Goal: Task Accomplishment & Management: Complete application form

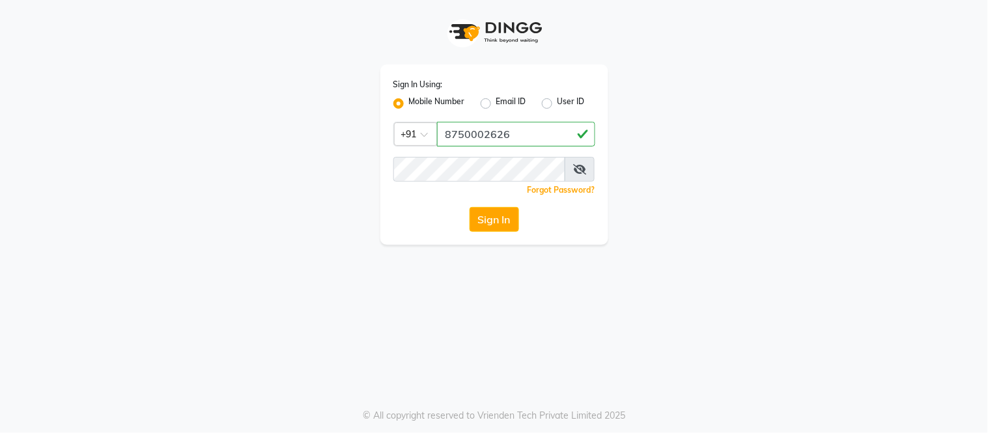
type input "8750002626"
click at [509, 213] on button "Sign In" at bounding box center [495, 219] width 50 height 25
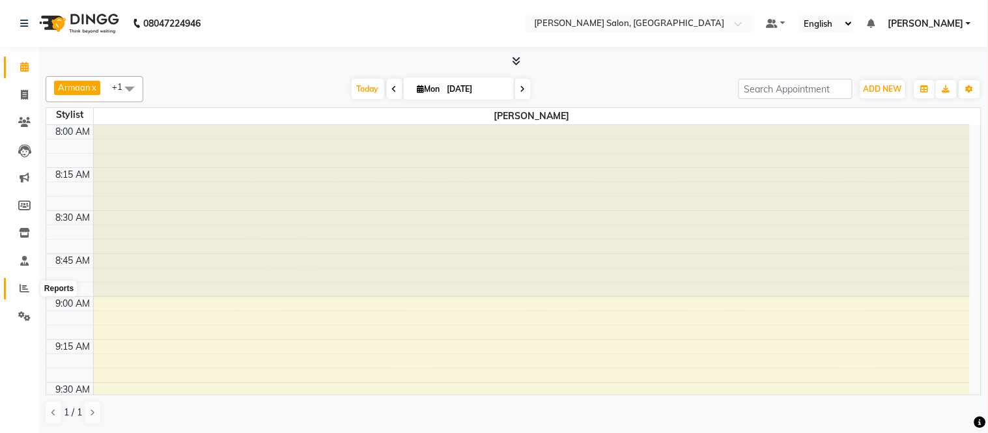
click at [27, 289] on icon at bounding box center [25, 288] width 10 height 10
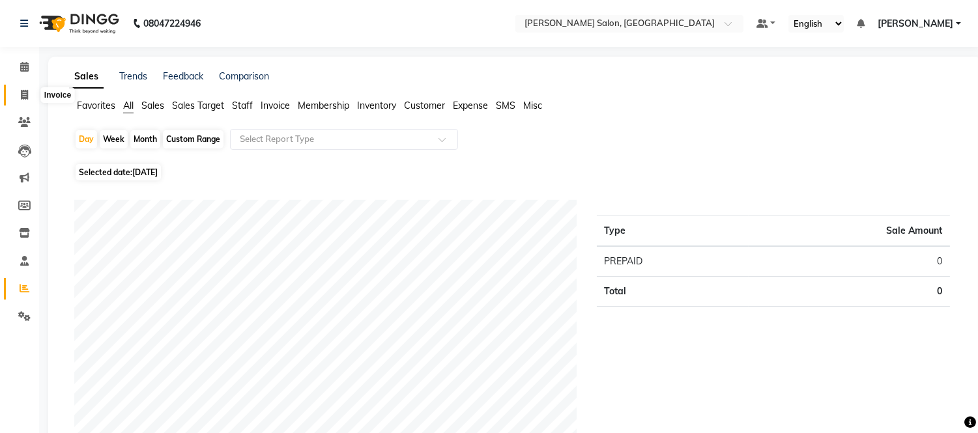
click at [25, 88] on span at bounding box center [24, 95] width 23 height 15
select select "service"
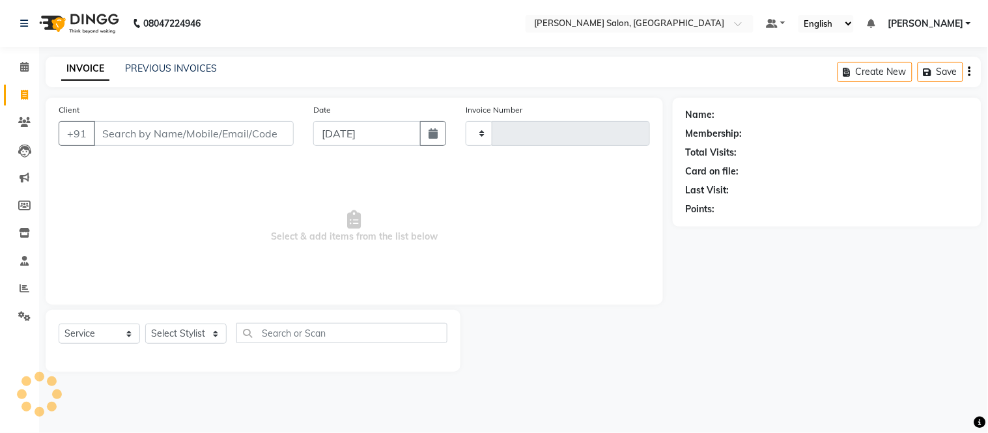
type input "2007"
select select "6469"
click at [192, 65] on link "PREVIOUS INVOICES" at bounding box center [171, 69] width 92 height 12
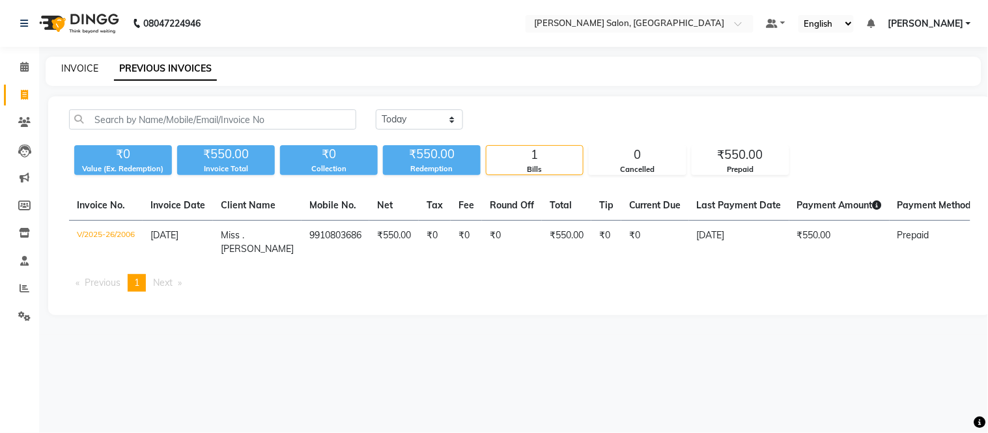
click at [87, 63] on link "INVOICE" at bounding box center [79, 69] width 37 height 12
select select "service"
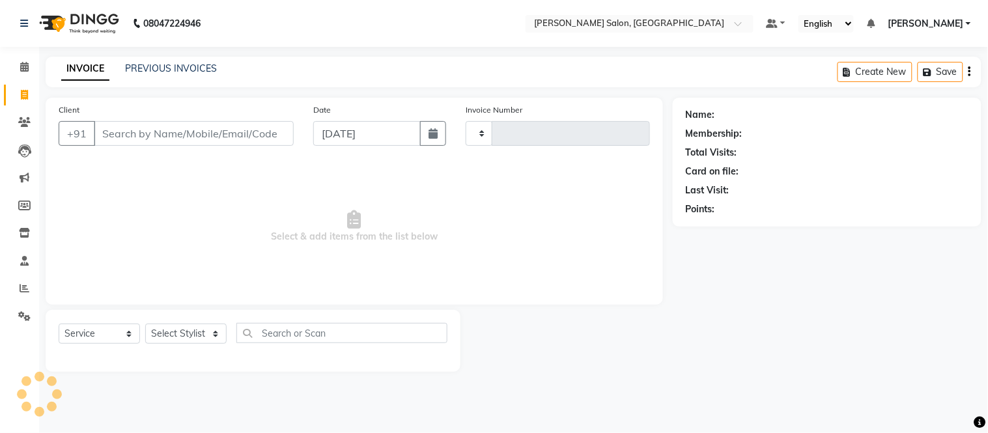
type input "2007"
select select "6469"
click at [193, 131] on input "Client" at bounding box center [194, 133] width 200 height 25
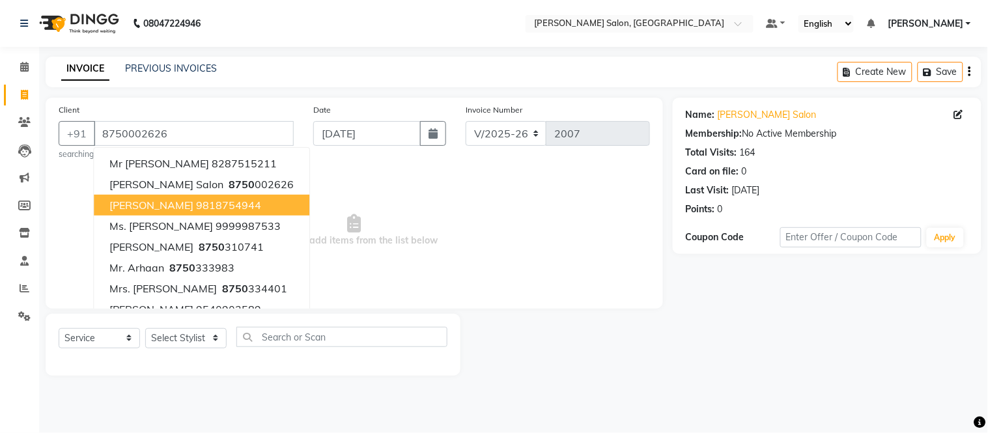
click at [187, 195] on button "Mrs. Nishi jain 9818754944" at bounding box center [202, 205] width 216 height 21
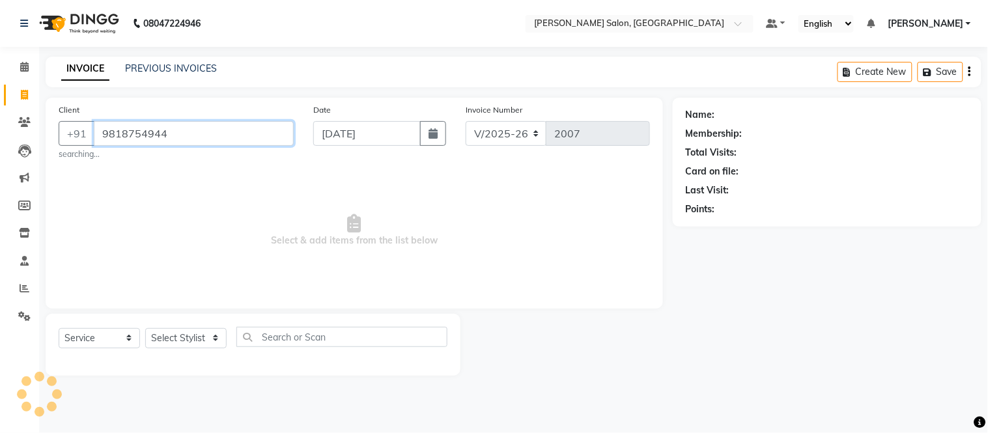
click at [165, 122] on input "9818754944" at bounding box center [194, 133] width 200 height 25
click at [174, 136] on input "9818754944" at bounding box center [194, 133] width 200 height 25
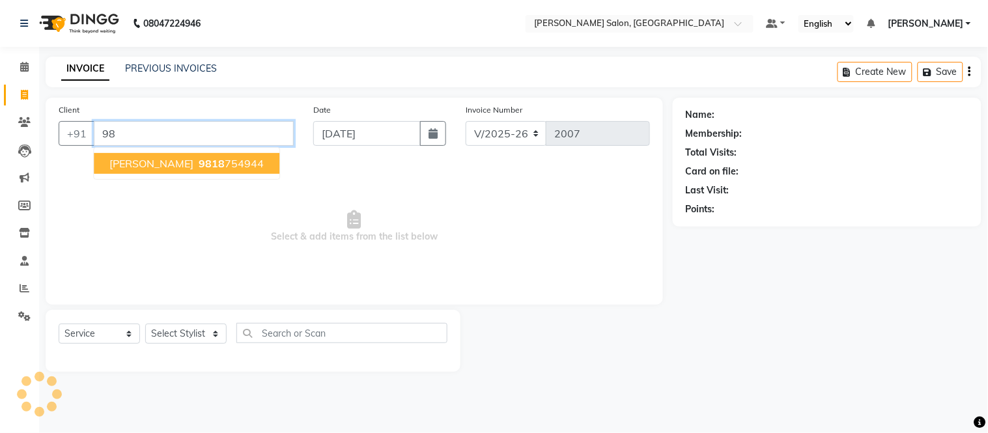
type input "9"
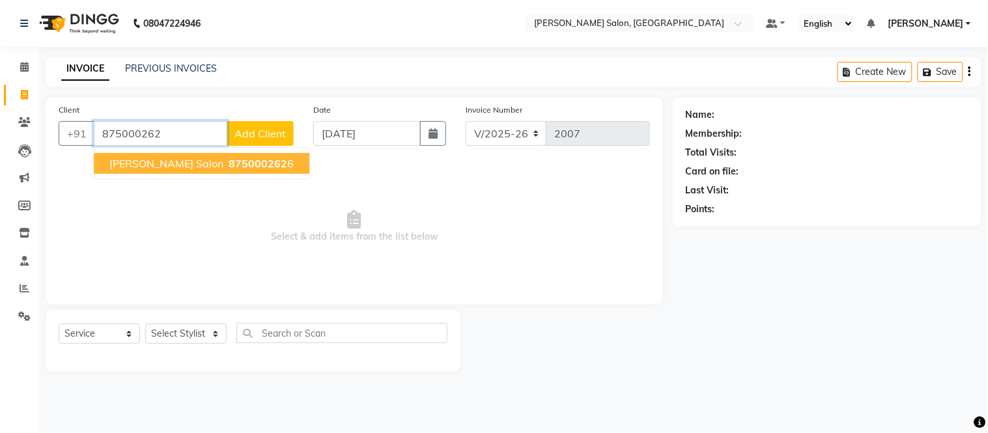
click at [174, 155] on button "Madonna salon 875000262 6" at bounding box center [202, 163] width 216 height 21
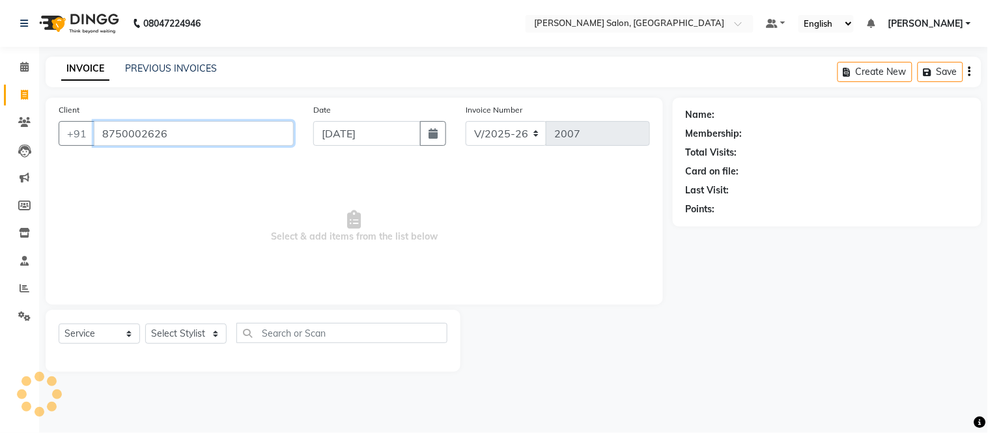
type input "8750002626"
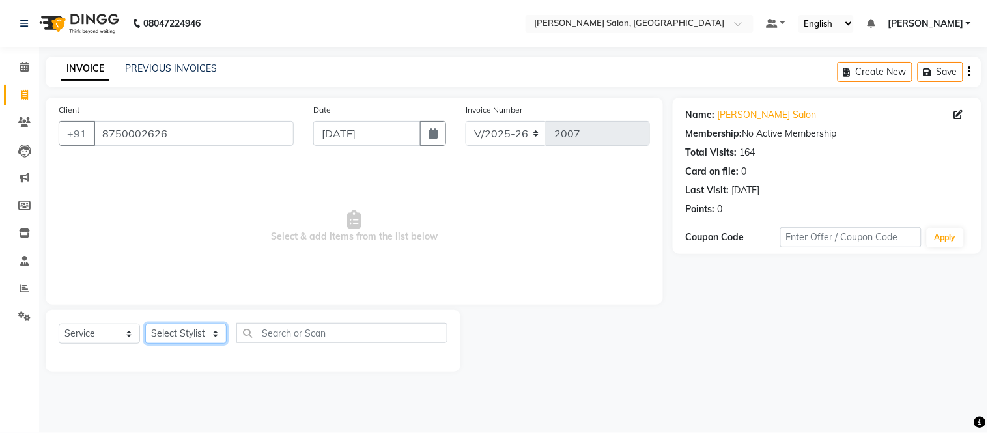
drag, startPoint x: 184, startPoint y: 337, endPoint x: 177, endPoint y: 295, distance: 42.3
click at [177, 295] on div "Client +91 8750002626 Date 01-09-2025 Invoice Number V/2025 V/2025-26 2007 Sele…" at bounding box center [354, 235] width 637 height 274
select select "87830"
click at [145, 324] on select "Select Stylist Afsar salmani Amjad Khan Devesh Bhatt Dipika fardeen Kajal Tyagi…" at bounding box center [185, 334] width 81 height 20
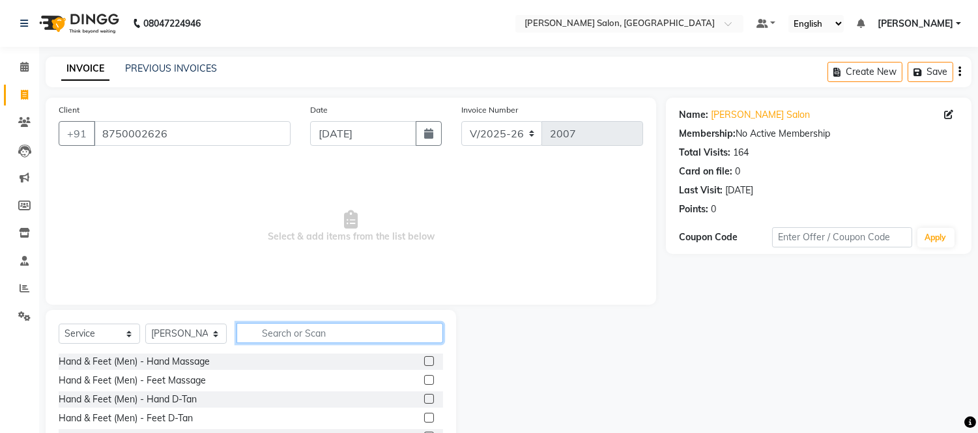
click at [302, 334] on input "text" at bounding box center [339, 333] width 207 height 20
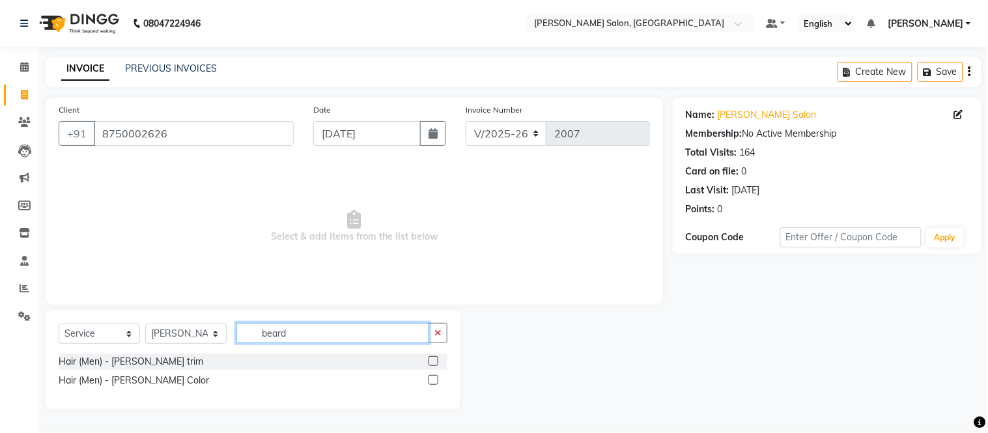
type input "beard"
click at [437, 360] on label at bounding box center [434, 361] width 10 height 10
click at [437, 360] on input "checkbox" at bounding box center [433, 362] width 8 height 8
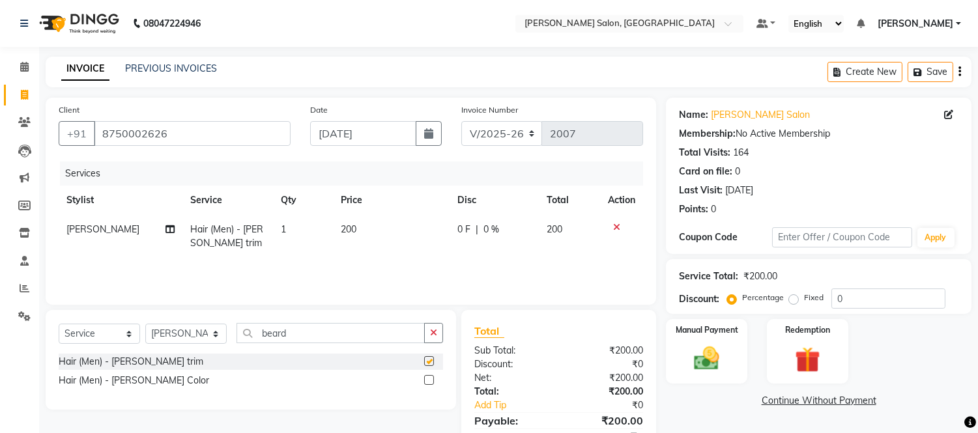
checkbox input "false"
click at [715, 347] on img at bounding box center [706, 359] width 43 height 31
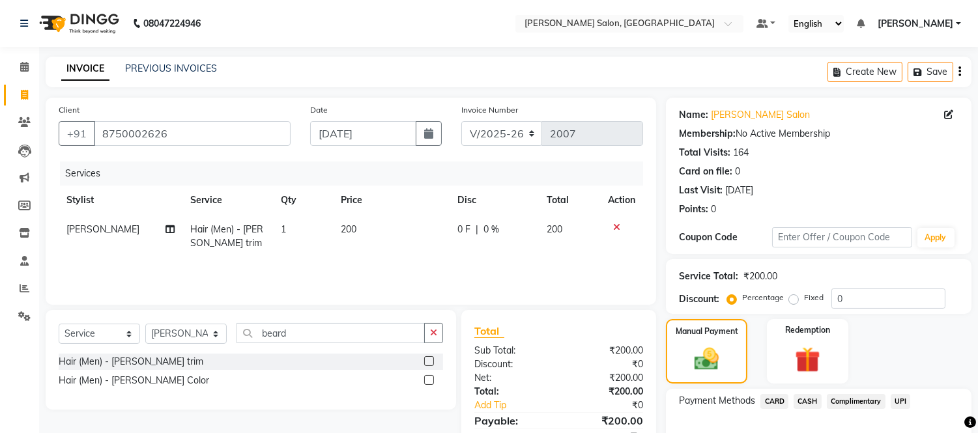
click at [807, 401] on span "CASH" at bounding box center [808, 401] width 28 height 15
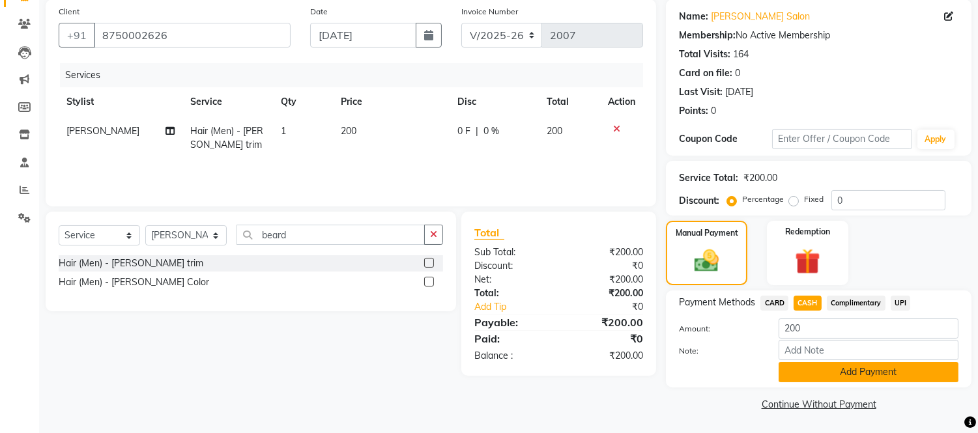
click at [835, 372] on button "Add Payment" at bounding box center [869, 372] width 180 height 20
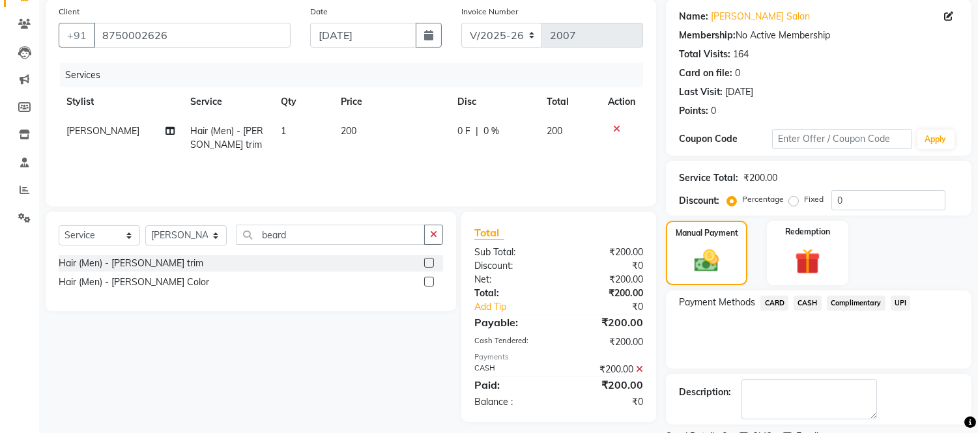
scroll to position [152, 0]
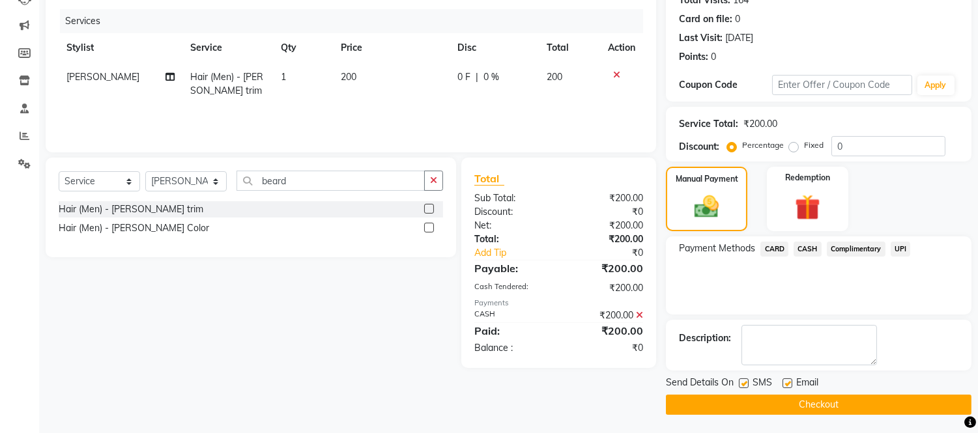
click at [790, 401] on button "Checkout" at bounding box center [819, 405] width 306 height 20
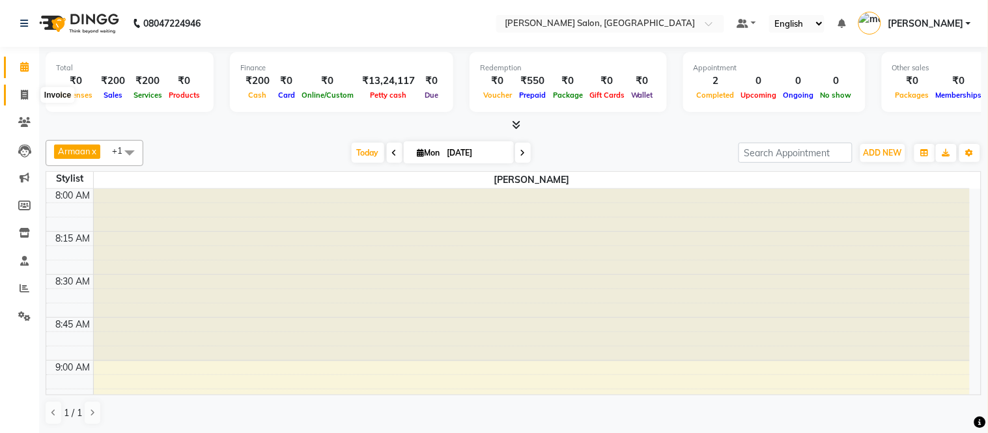
click at [29, 98] on span at bounding box center [24, 95] width 23 height 15
select select "6469"
select select "service"
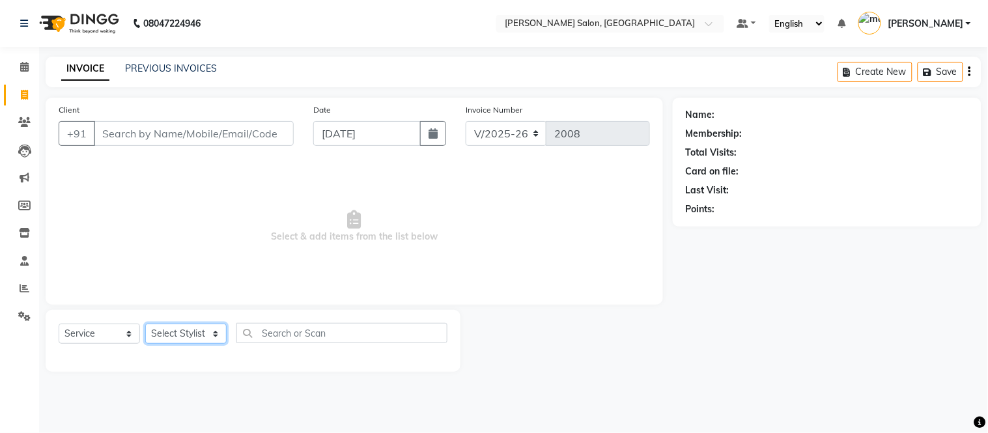
click at [187, 333] on select "Select Stylist Afsar salmani Amjad Khan Devesh Bhatt Dipika fardeen Kajal Tyagi…" at bounding box center [185, 334] width 81 height 20
select select "79410"
click at [145, 324] on select "Select Stylist Afsar salmani Amjad Khan Devesh Bhatt Dipika fardeen Kajal Tyagi…" at bounding box center [185, 334] width 81 height 20
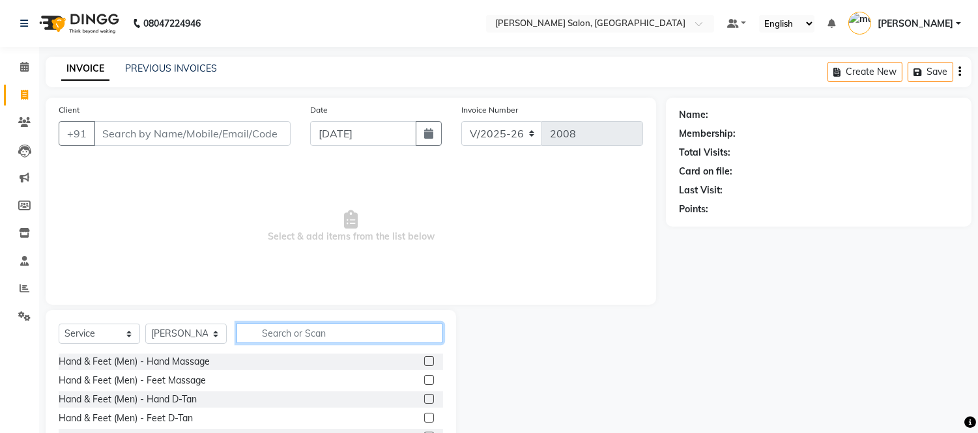
click at [300, 335] on input "text" at bounding box center [339, 333] width 207 height 20
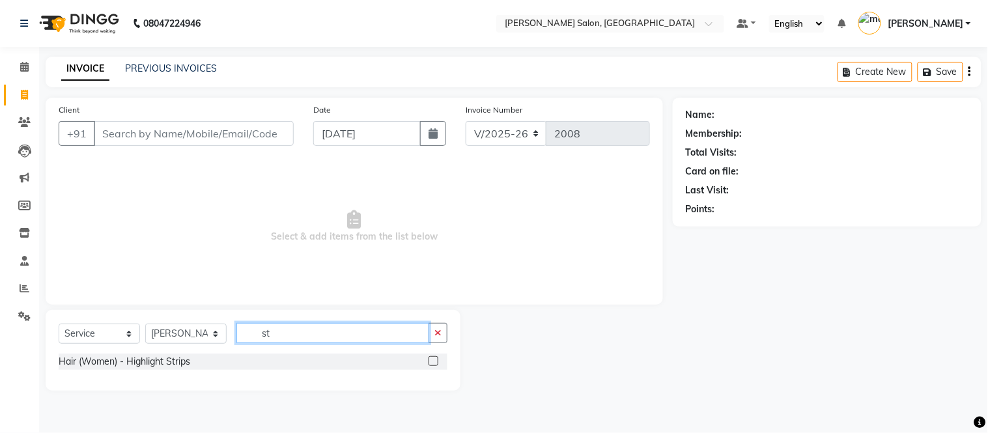
type input "s"
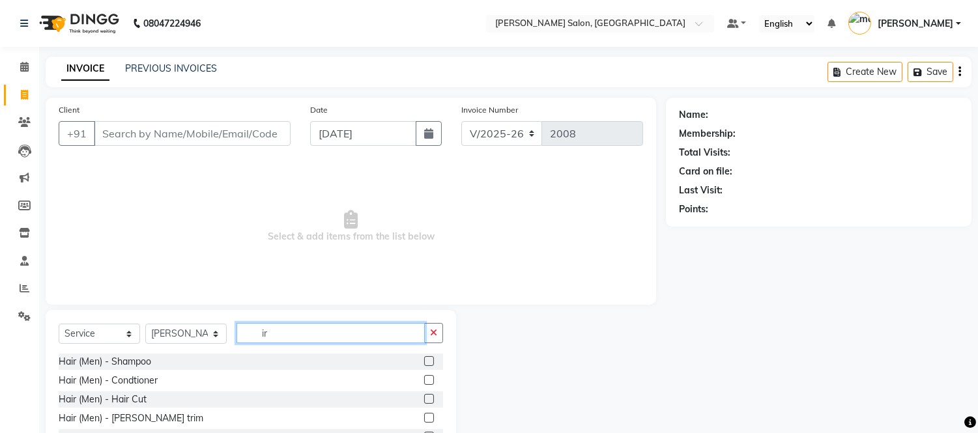
type input "i"
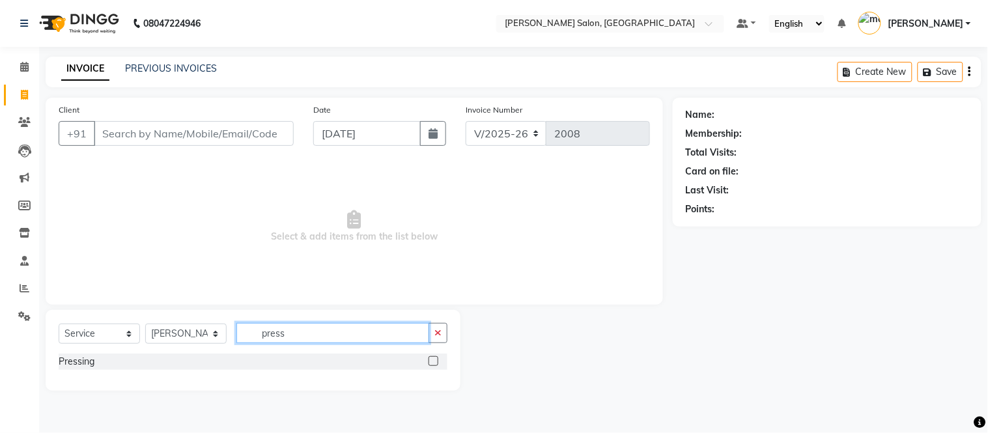
type input "press"
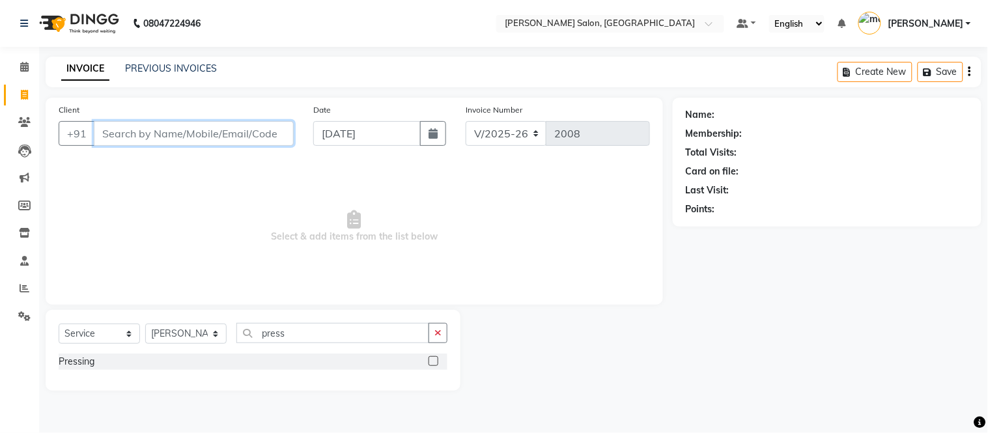
click at [242, 135] on input "Client" at bounding box center [194, 133] width 200 height 25
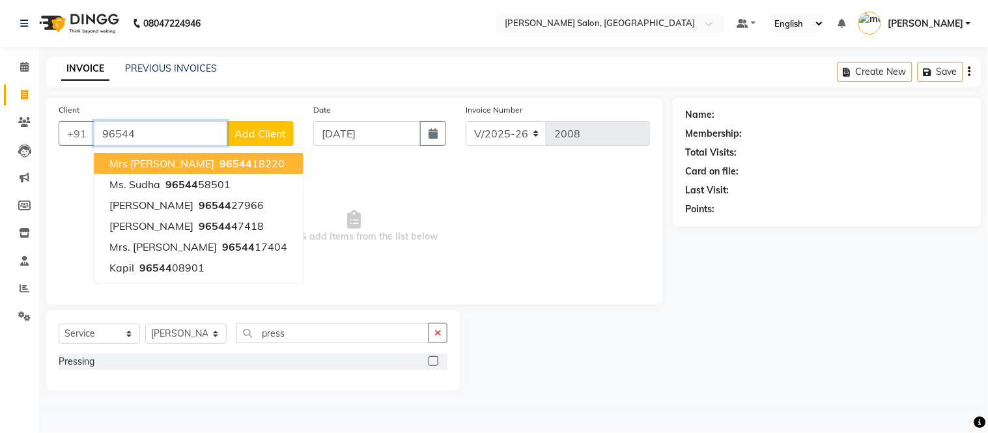
click at [217, 166] on ngb-highlight "96544 18220" at bounding box center [251, 163] width 68 height 13
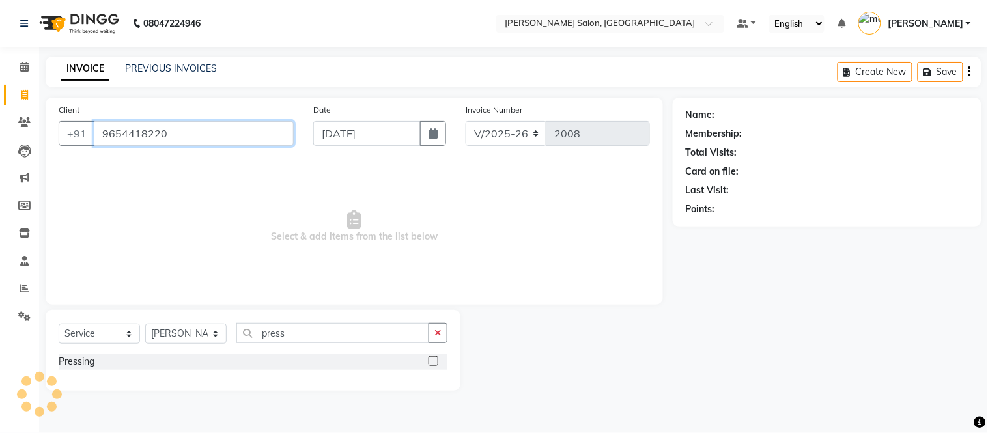
type input "9654418220"
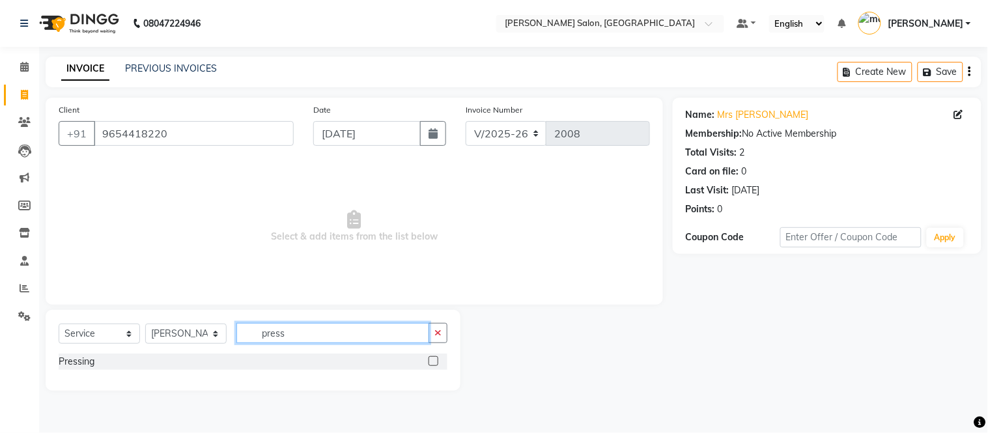
drag, startPoint x: 332, startPoint y: 335, endPoint x: 432, endPoint y: 361, distance: 103.0
click at [432, 361] on div "Select Service Product Membership Package Voucher Prepaid Gift Card Select Styl…" at bounding box center [253, 350] width 415 height 81
click at [432, 361] on label at bounding box center [434, 361] width 10 height 10
click at [432, 361] on input "checkbox" at bounding box center [433, 362] width 8 height 8
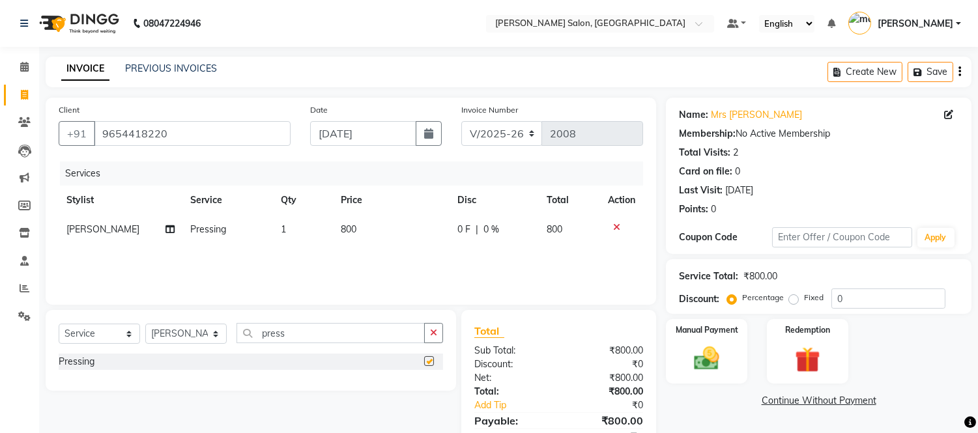
checkbox input "false"
click at [343, 226] on span "800" at bounding box center [349, 229] width 16 height 12
select select "79410"
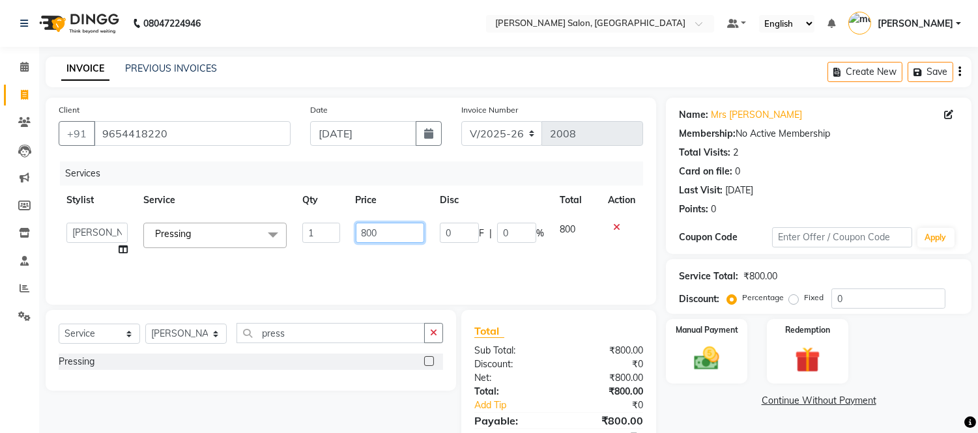
click at [366, 230] on input "800" at bounding box center [390, 233] width 68 height 20
click at [374, 232] on input "1000" at bounding box center [390, 233] width 68 height 20
type input "900"
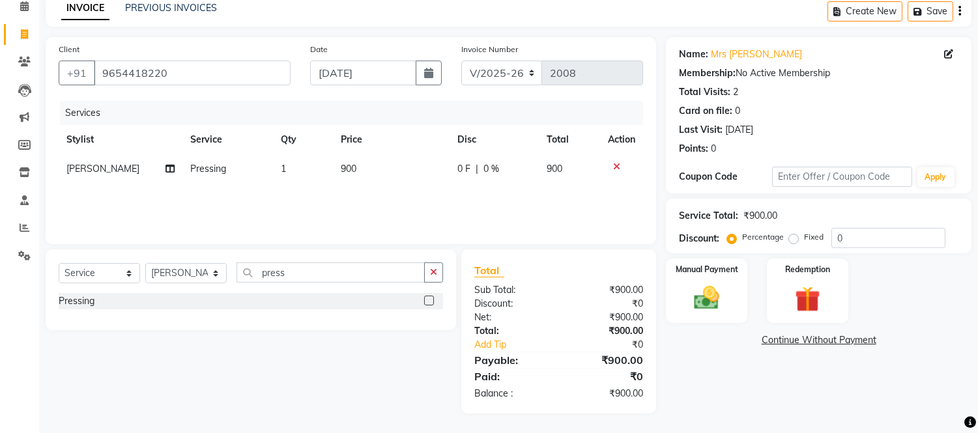
click at [785, 410] on div "Name: Mrs Priya Membership: No Active Membership Total Visits: 2 Card on file: …" at bounding box center [823, 225] width 315 height 377
click at [696, 314] on div "Manual Payment" at bounding box center [707, 290] width 85 height 66
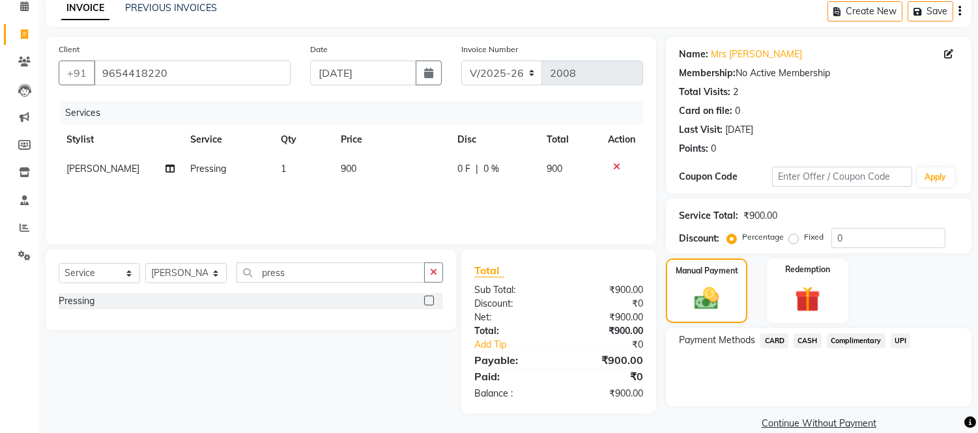
click at [814, 341] on span "CASH" at bounding box center [808, 341] width 28 height 15
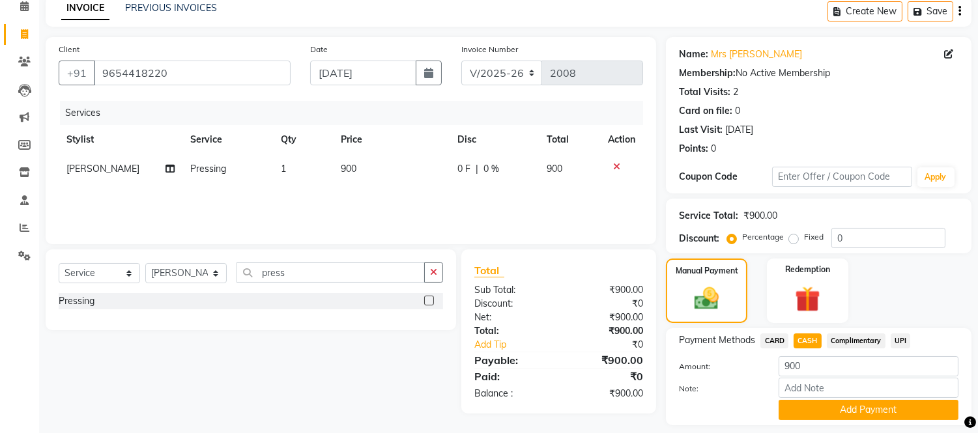
scroll to position [98, 0]
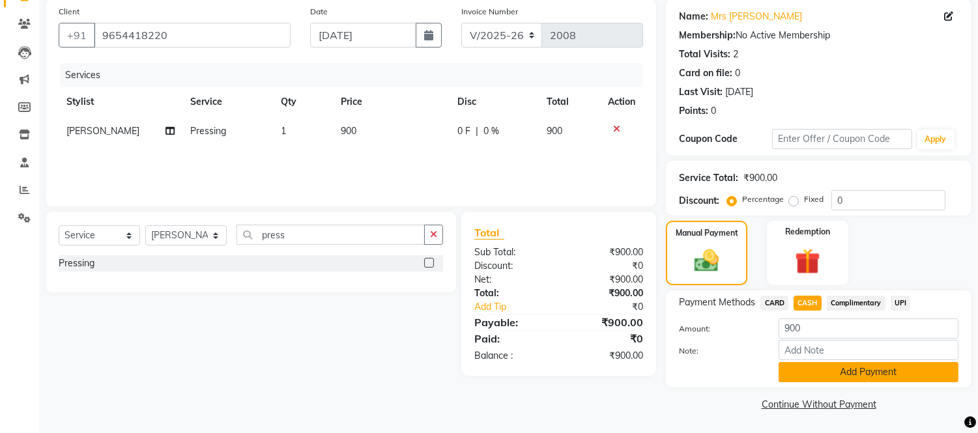
click at [880, 371] on button "Add Payment" at bounding box center [869, 372] width 180 height 20
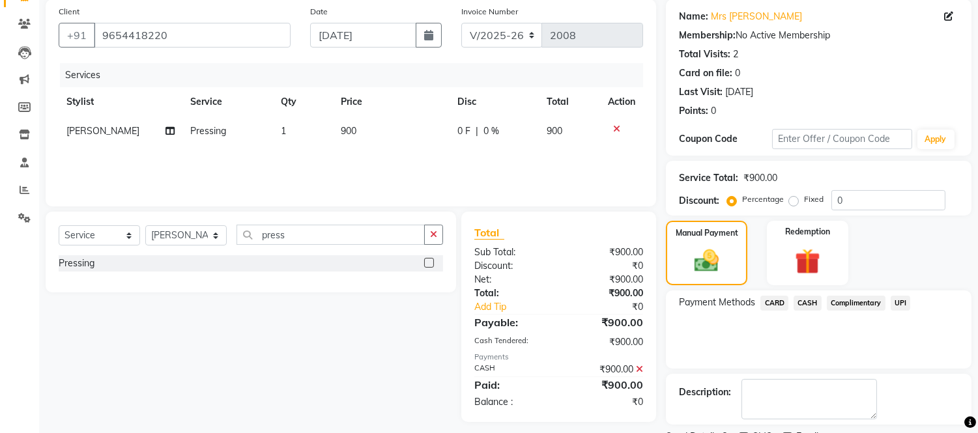
scroll to position [152, 0]
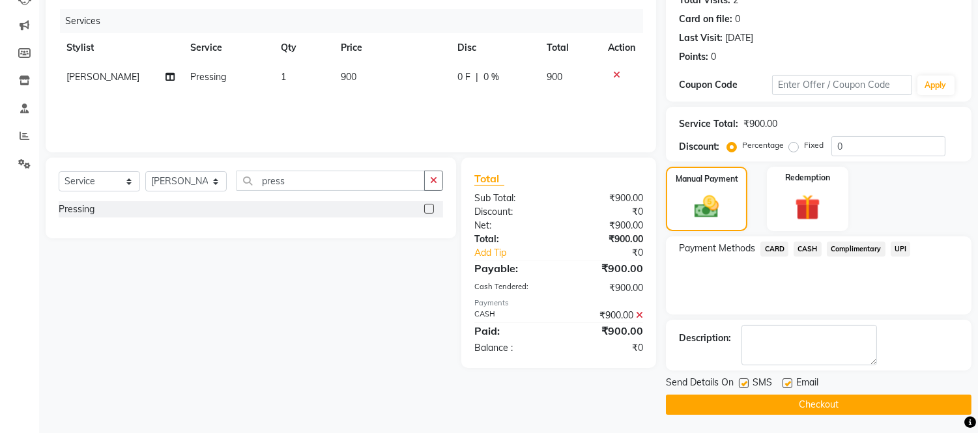
click at [856, 404] on button "Checkout" at bounding box center [819, 405] width 306 height 20
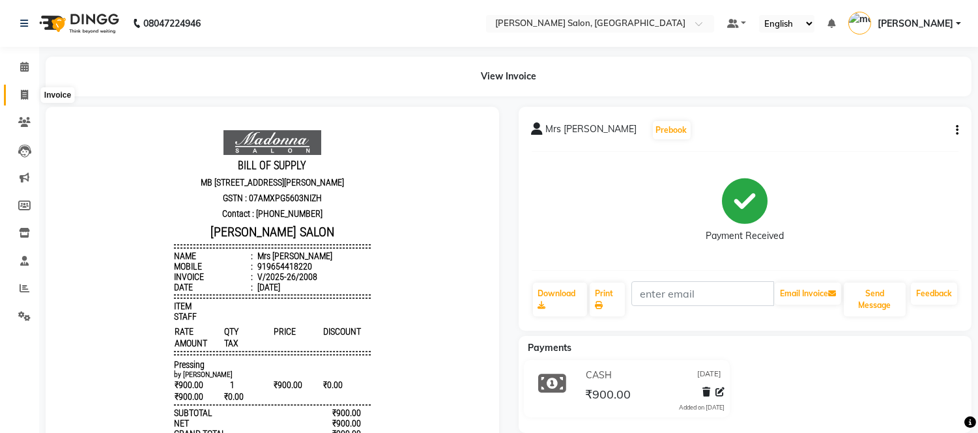
click at [27, 98] on icon at bounding box center [24, 95] width 7 height 10
select select "service"
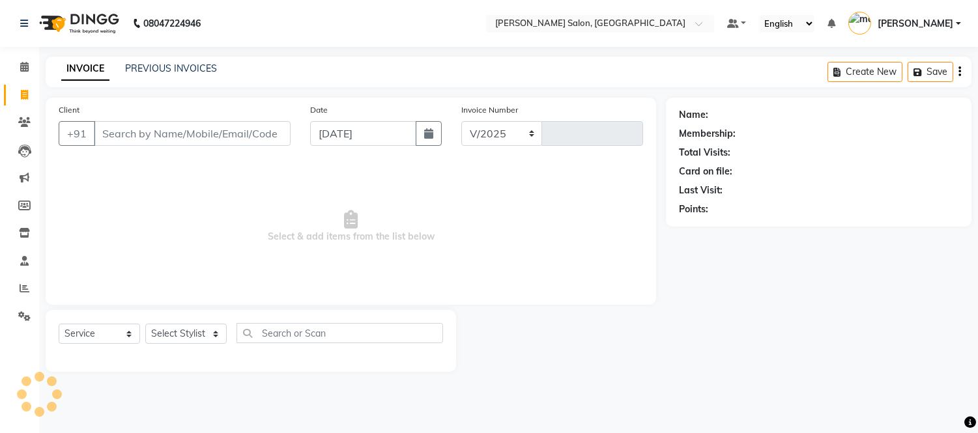
select select "6469"
type input "2009"
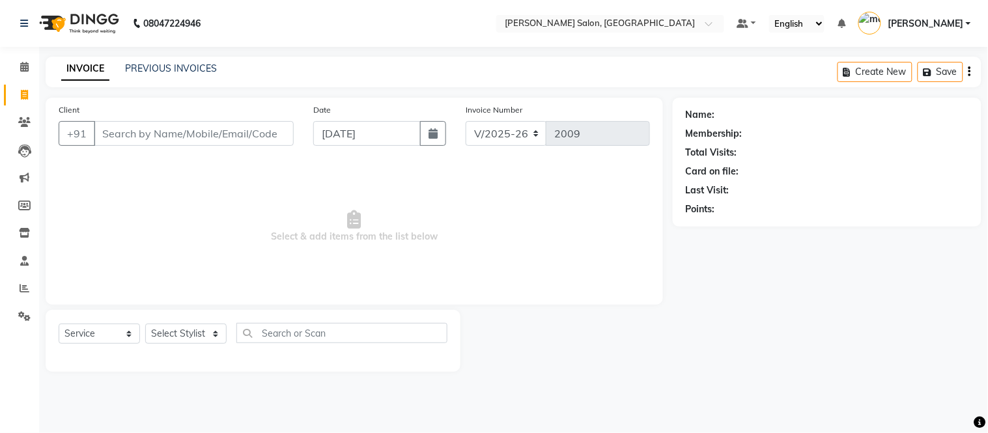
click at [250, 130] on input "Client" at bounding box center [194, 133] width 200 height 25
click at [179, 330] on select "Select Stylist Afsar salmani Amjad Khan Devesh Bhatt Dipika fardeen Kajal Tyagi…" at bounding box center [185, 334] width 81 height 20
select select "79410"
click at [145, 324] on select "Select Stylist Afsar salmani Amjad Khan Devesh Bhatt Dipika fardeen Kajal Tyagi…" at bounding box center [185, 334] width 81 height 20
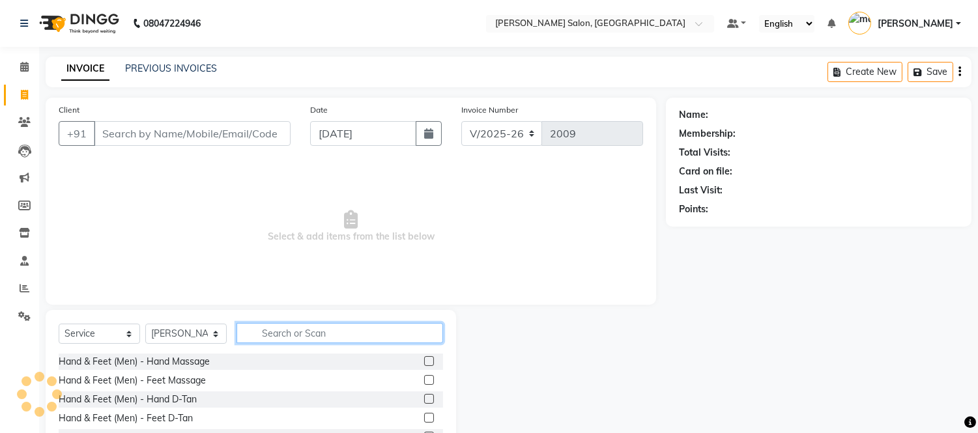
click at [321, 337] on input "text" at bounding box center [339, 333] width 207 height 20
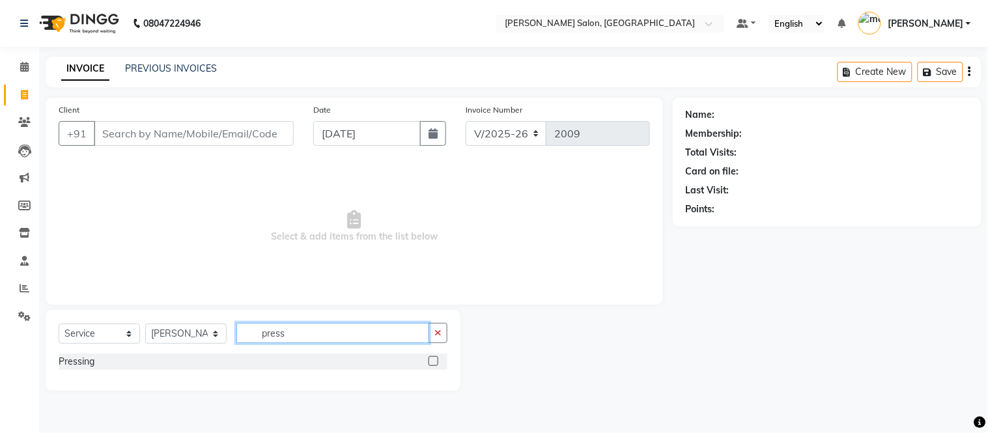
type input "press"
click at [437, 361] on label at bounding box center [434, 361] width 10 height 10
click at [437, 361] on input "checkbox" at bounding box center [433, 362] width 8 height 8
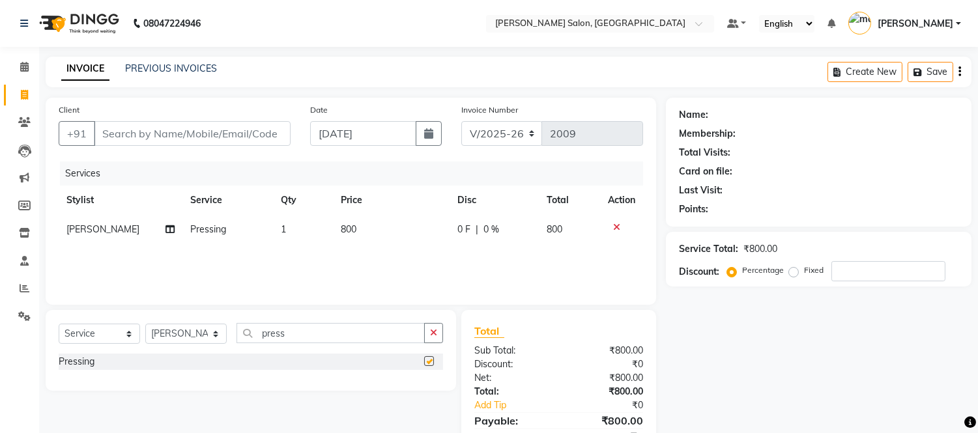
checkbox input "false"
click at [219, 118] on div "Client +91" at bounding box center [174, 129] width 251 height 53
click at [235, 136] on input "Client" at bounding box center [192, 133] width 197 height 25
click at [190, 129] on input "Client" at bounding box center [192, 133] width 197 height 25
type input "a"
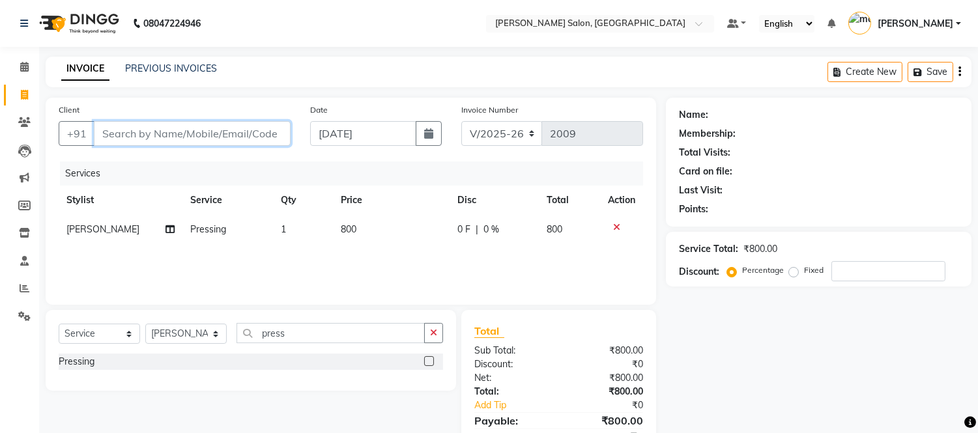
type input "0"
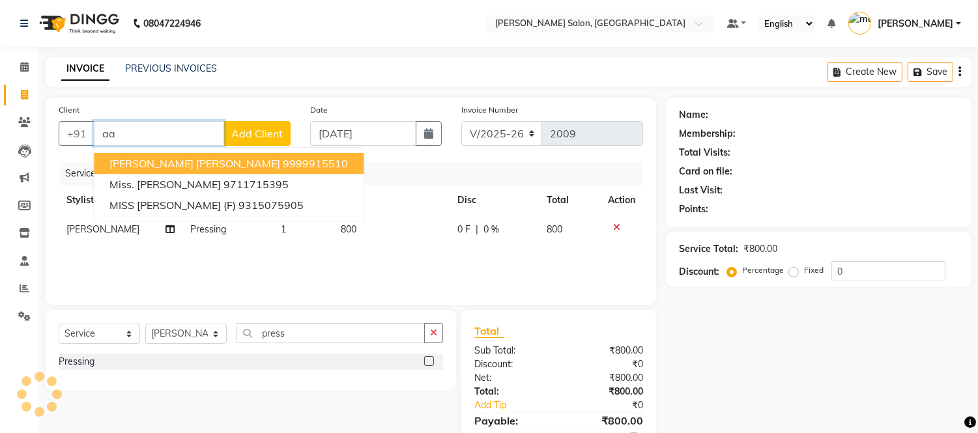
type input "a"
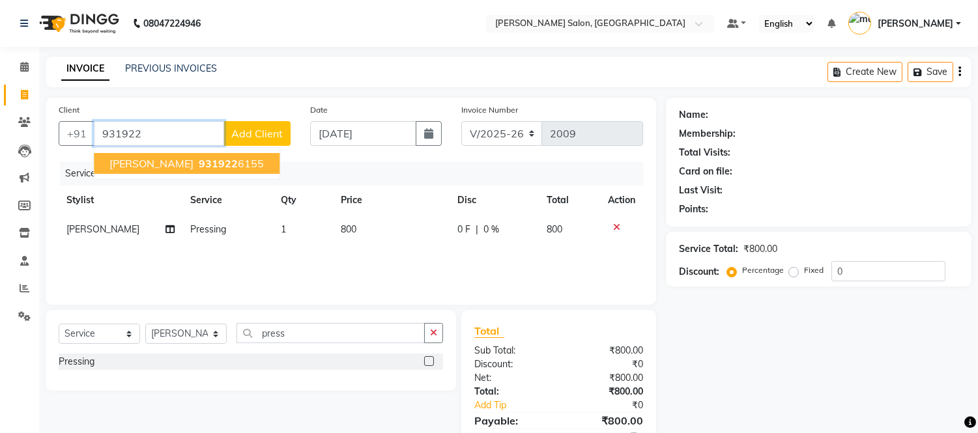
click at [205, 165] on span "931922" at bounding box center [218, 163] width 39 height 13
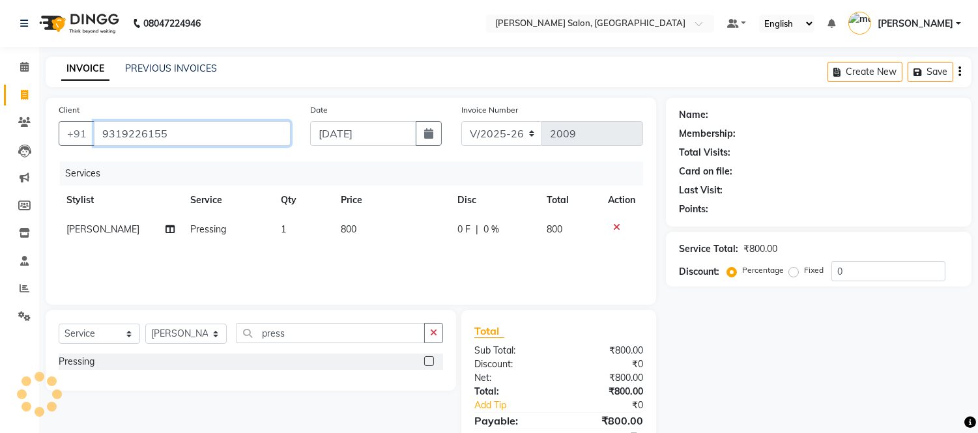
type input "9319226155"
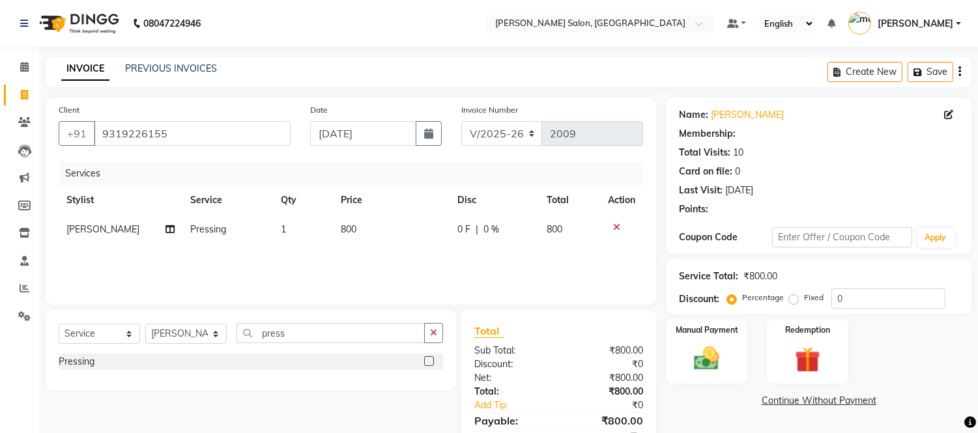
type input "20"
select select "1: Object"
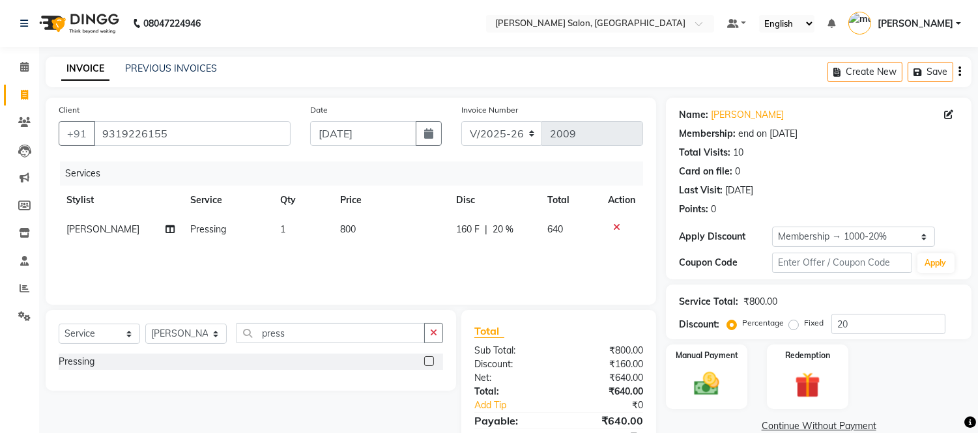
click at [340, 224] on span "800" at bounding box center [348, 229] width 16 height 12
select select "79410"
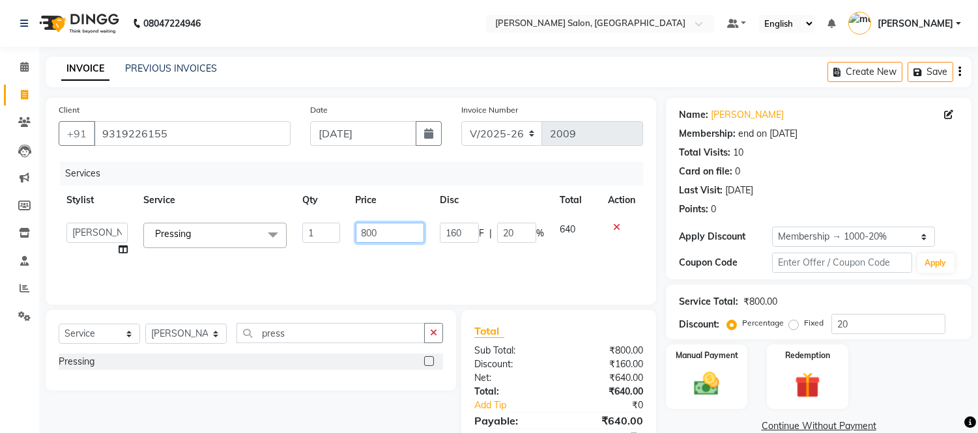
click at [365, 229] on input "800" at bounding box center [390, 233] width 68 height 20
type input "1000"
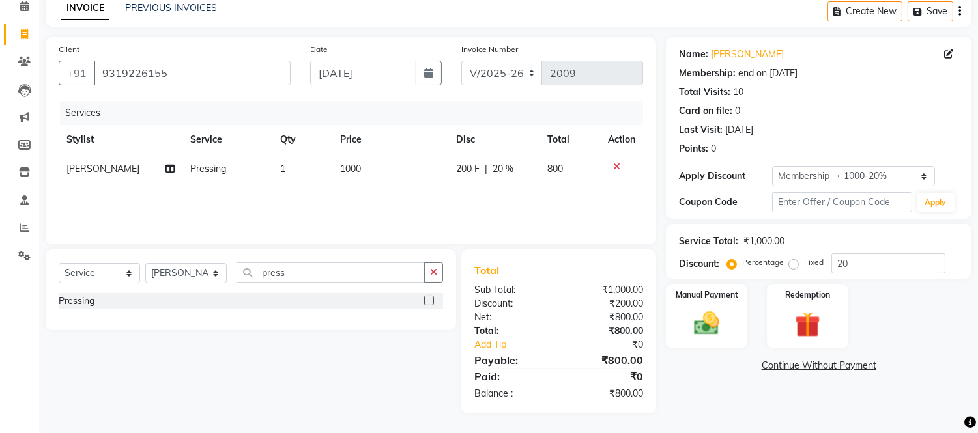
click at [680, 377] on div "Name: Ms. Arushi Bhati Membership: end on 26-09-2025 Total Visits: 10 Card on f…" at bounding box center [823, 225] width 315 height 377
click at [732, 320] on div "Manual Payment" at bounding box center [707, 316] width 85 height 66
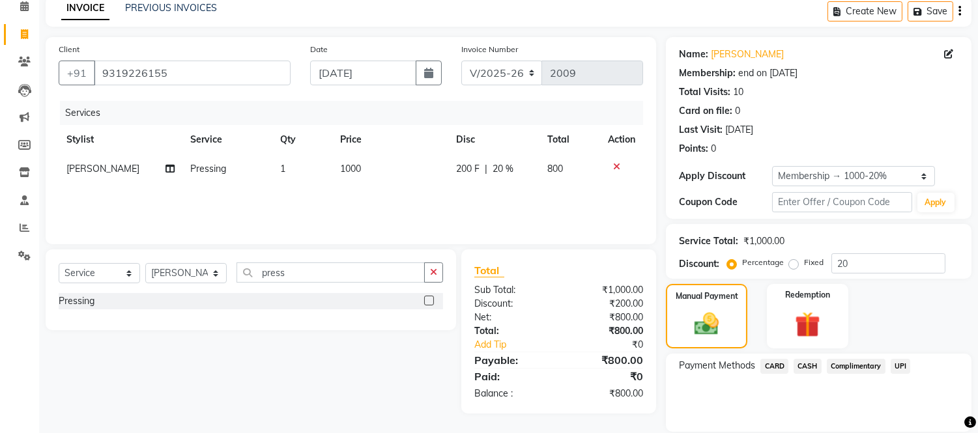
click at [812, 365] on span "CASH" at bounding box center [808, 366] width 28 height 15
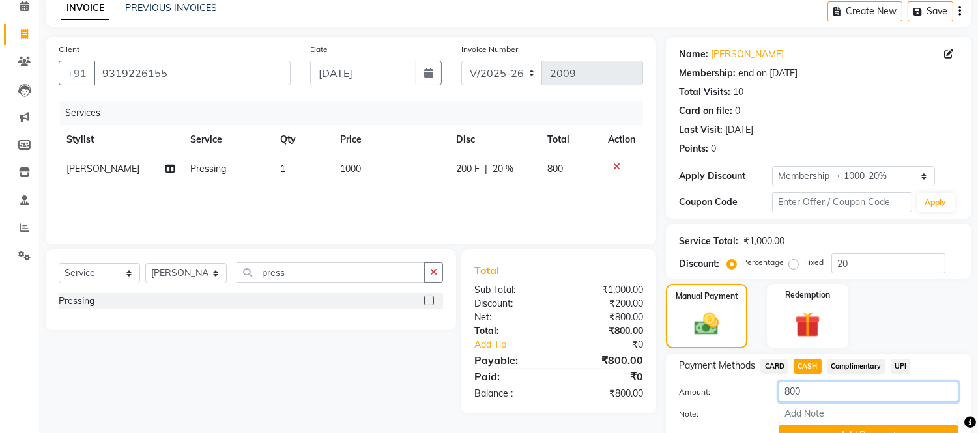
click at [818, 384] on input "800" at bounding box center [869, 392] width 180 height 20
type input "8"
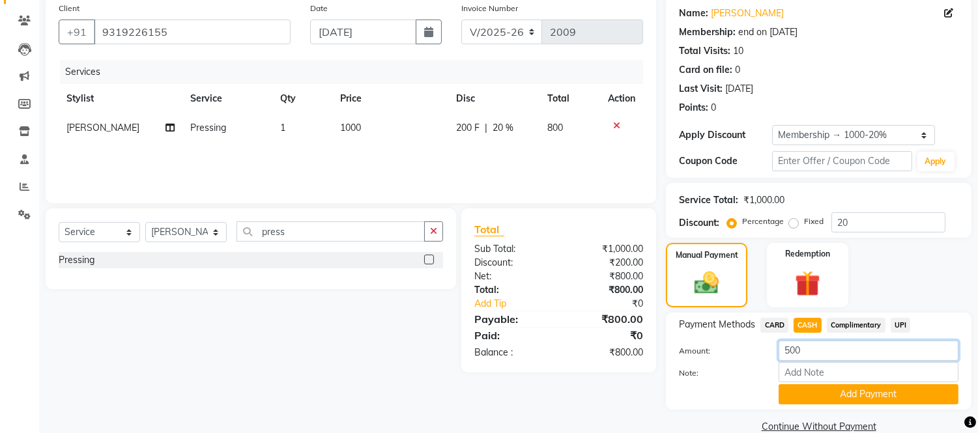
scroll to position [109, 0]
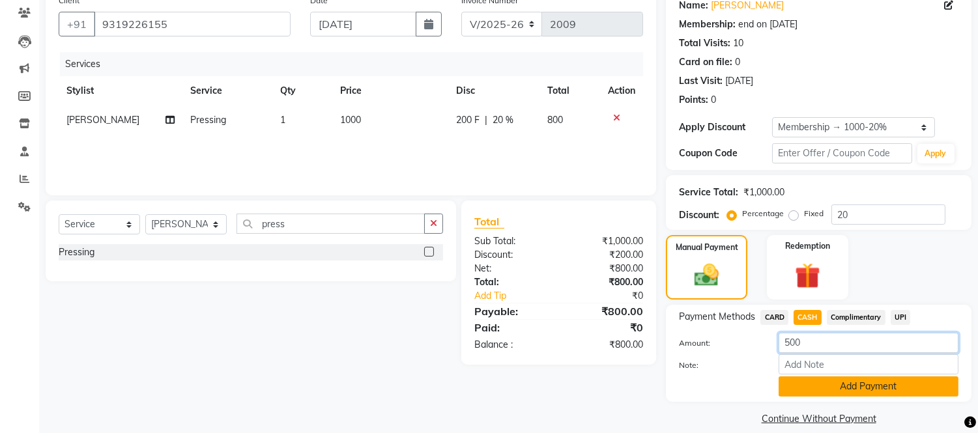
type input "500"
click at [862, 386] on button "Add Payment" at bounding box center [869, 387] width 180 height 20
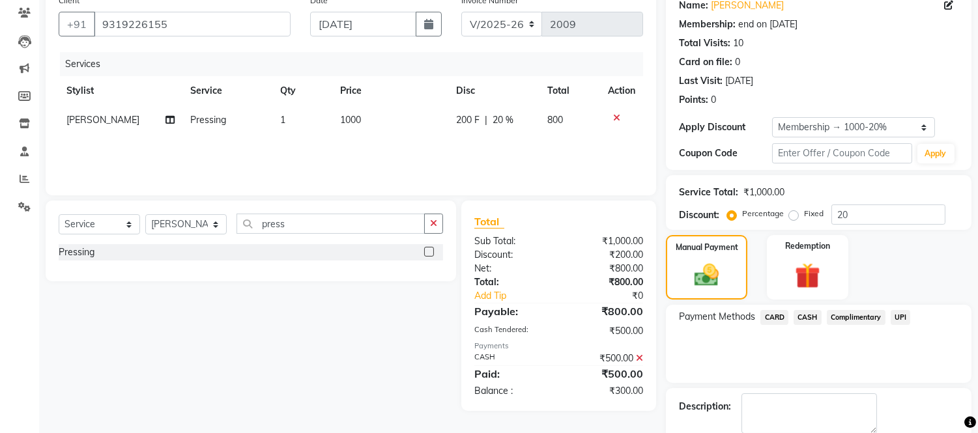
click at [900, 315] on span "UPI" at bounding box center [901, 317] width 20 height 15
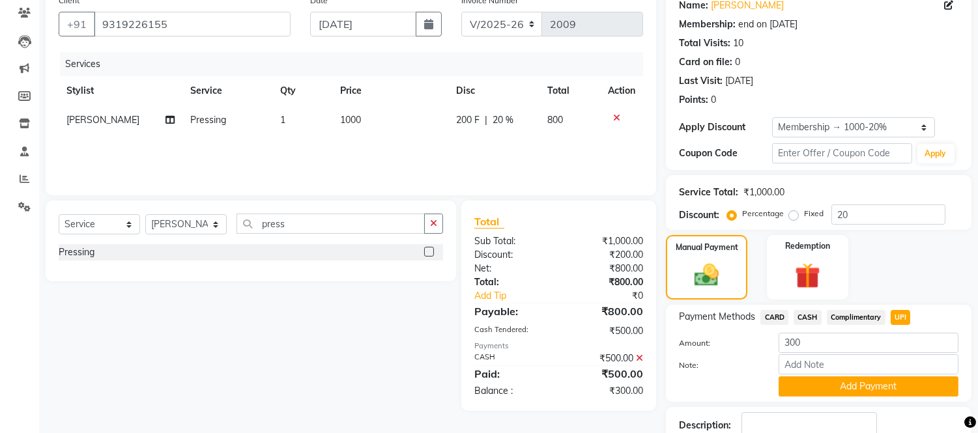
scroll to position [197, 0]
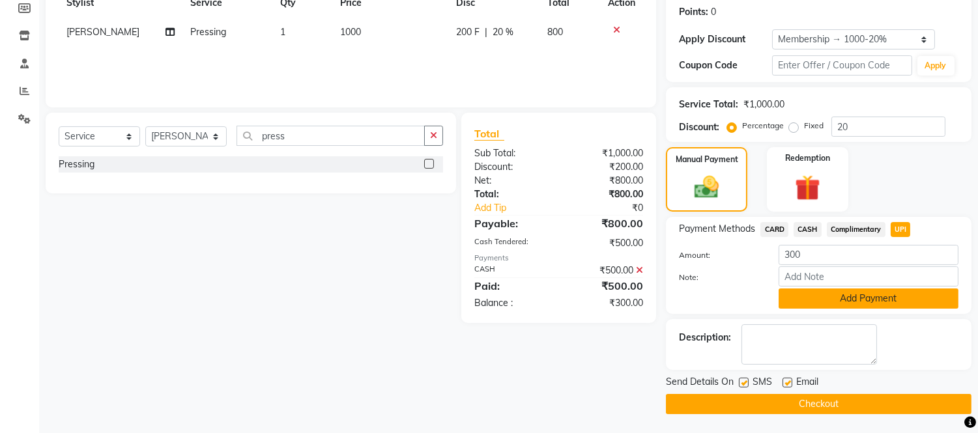
click at [889, 297] on button "Add Payment" at bounding box center [869, 299] width 180 height 20
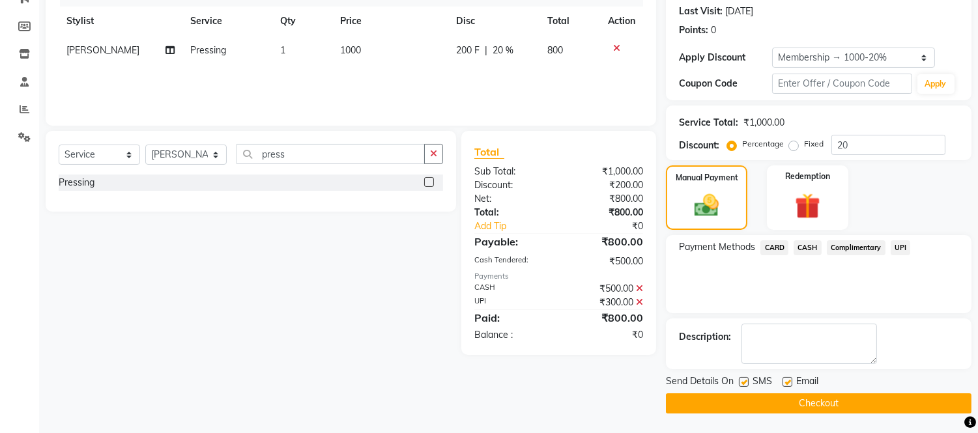
scroll to position [179, 0]
click at [831, 408] on button "Checkout" at bounding box center [819, 404] width 306 height 20
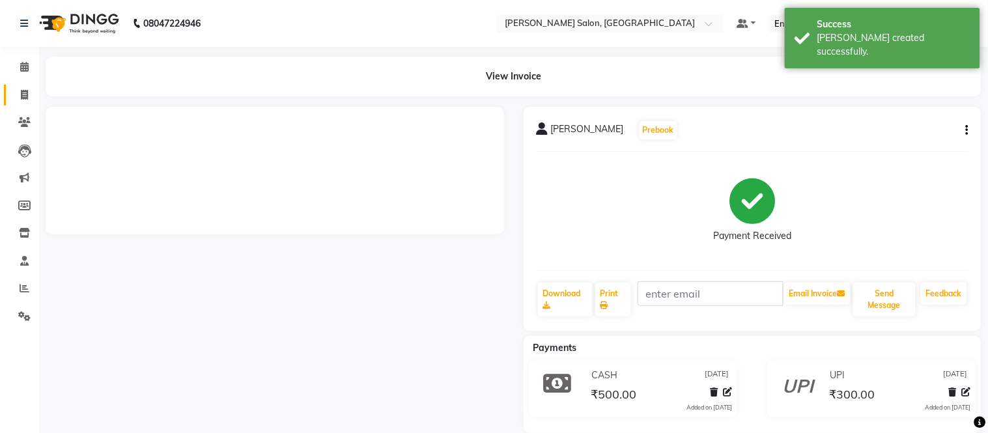
click at [16, 96] on span at bounding box center [24, 95] width 23 height 15
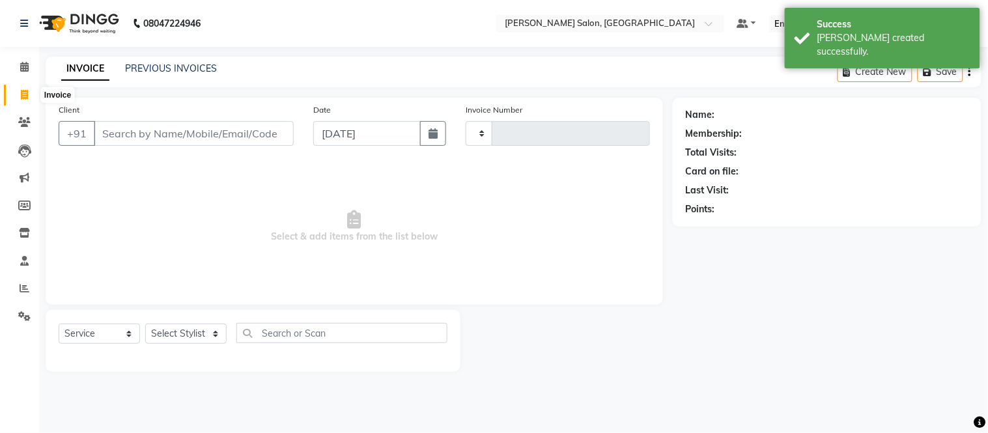
click at [27, 93] on icon at bounding box center [24, 95] width 7 height 10
select select "service"
type input "2011"
select select "6469"
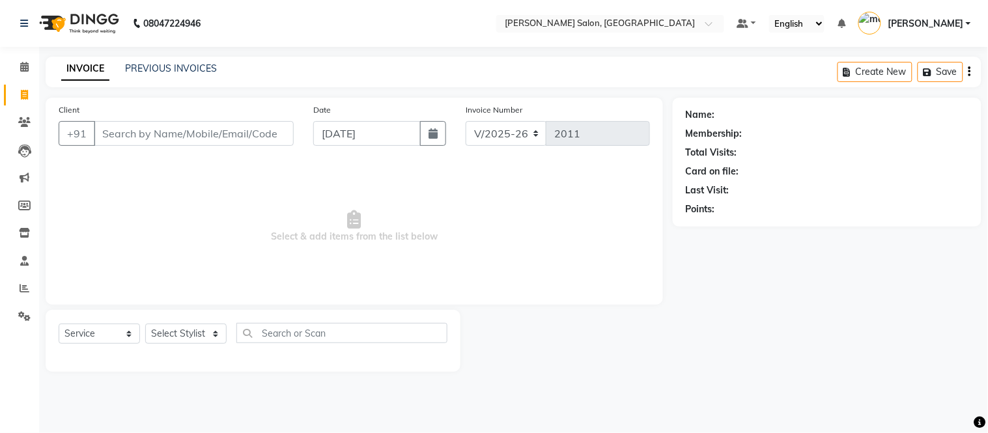
click at [224, 132] on input "Client" at bounding box center [194, 133] width 200 height 25
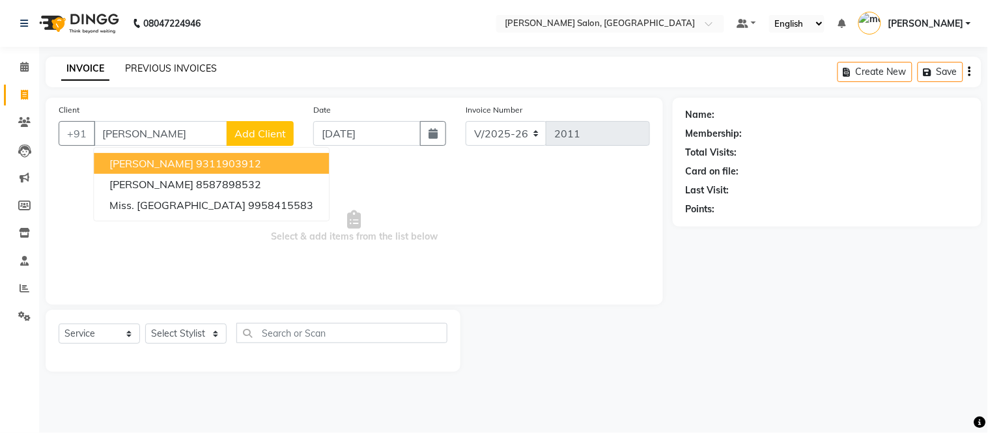
click at [160, 66] on link "PREVIOUS INVOICES" at bounding box center [171, 69] width 92 height 12
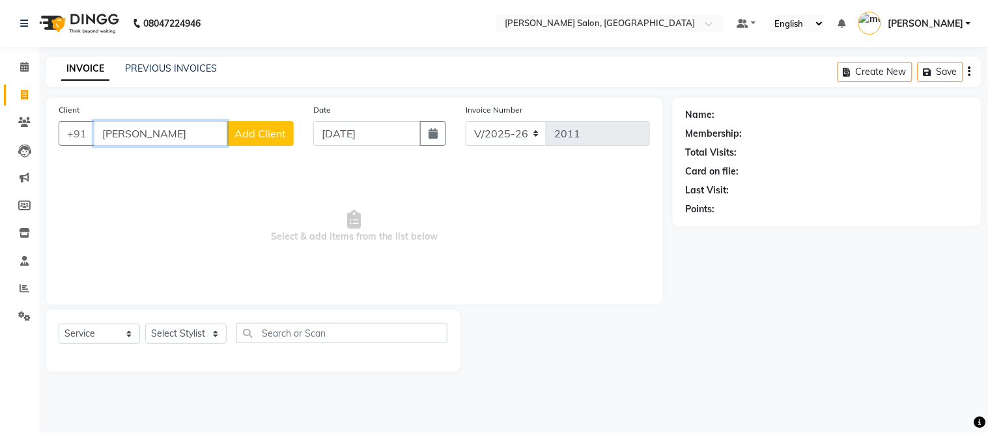
click at [168, 139] on input "vaishali" at bounding box center [161, 133] width 134 height 25
type input "v"
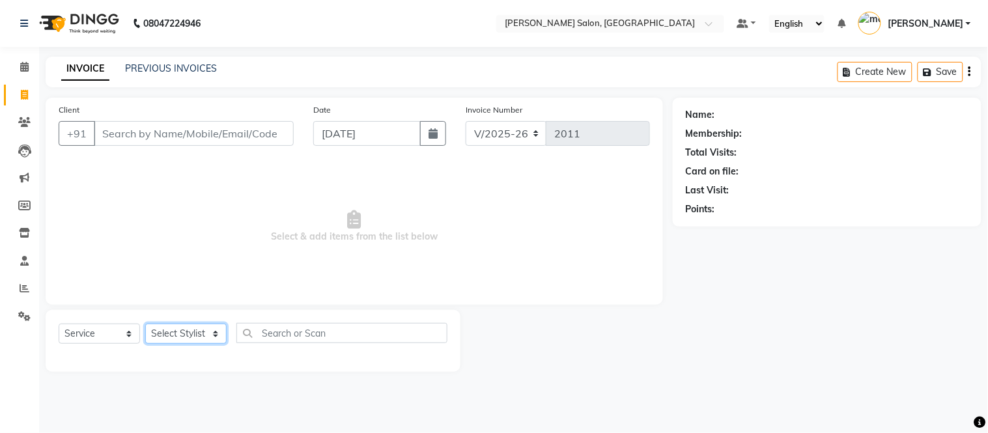
click at [191, 328] on select "Select Stylist Afsar salmani Amjad Khan Devesh Bhatt Dipika fardeen Kajal Tyagi…" at bounding box center [185, 334] width 81 height 20
select select "49738"
click at [145, 324] on select "Select Stylist Afsar salmani Amjad Khan Devesh Bhatt Dipika fardeen Kajal Tyagi…" at bounding box center [185, 334] width 81 height 20
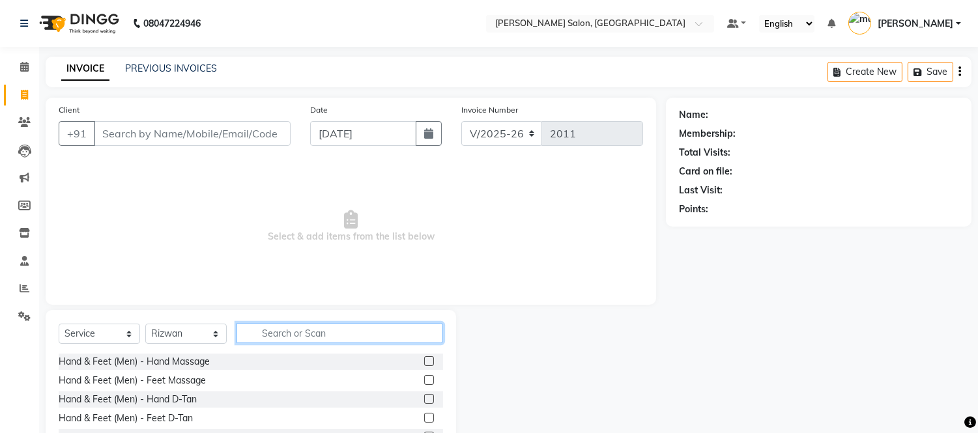
click at [326, 341] on input "text" at bounding box center [339, 333] width 207 height 20
click at [328, 334] on input "text" at bounding box center [339, 333] width 207 height 20
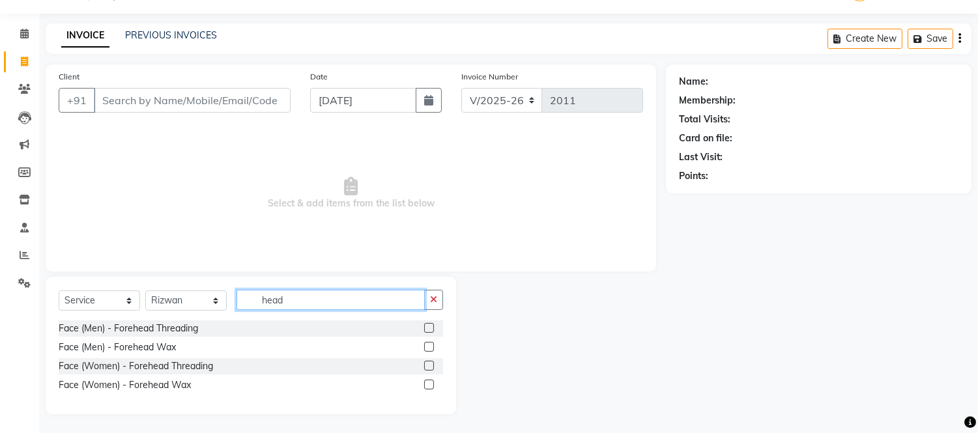
scroll to position [34, 0]
type input "h"
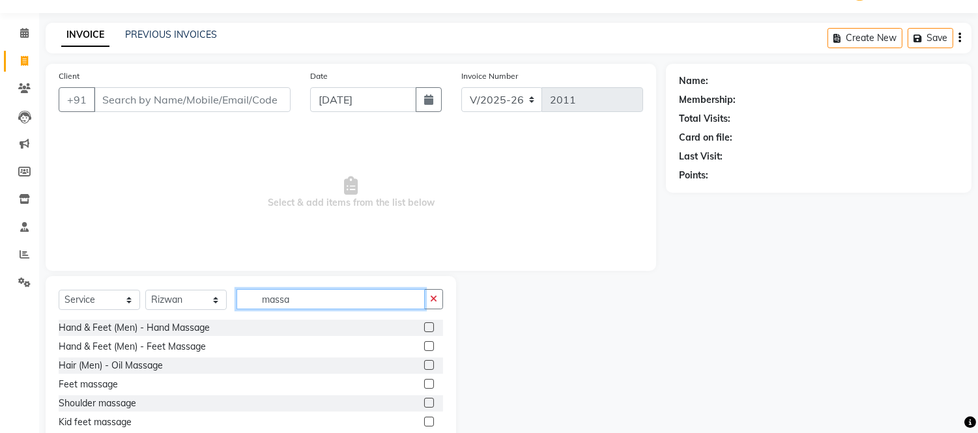
scroll to position [88, 0]
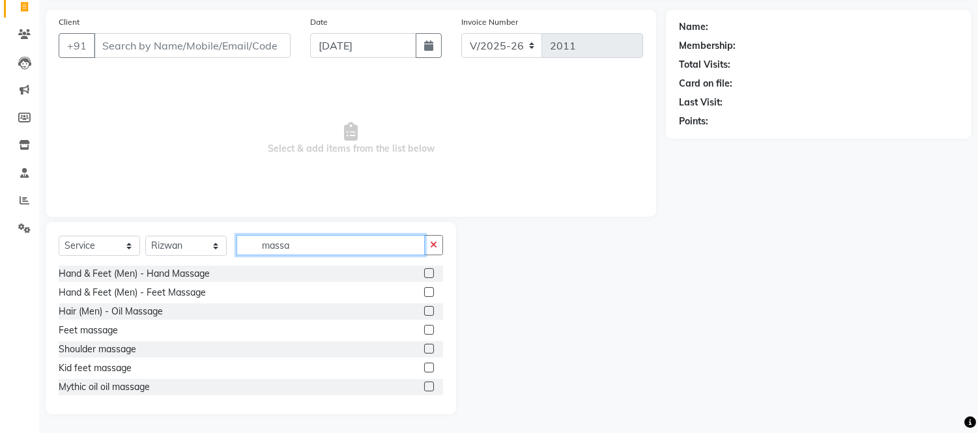
type input "massa"
click at [424, 341] on div at bounding box center [433, 349] width 19 height 16
click at [424, 347] on label at bounding box center [429, 349] width 10 height 10
click at [424, 347] on input "checkbox" at bounding box center [428, 349] width 8 height 8
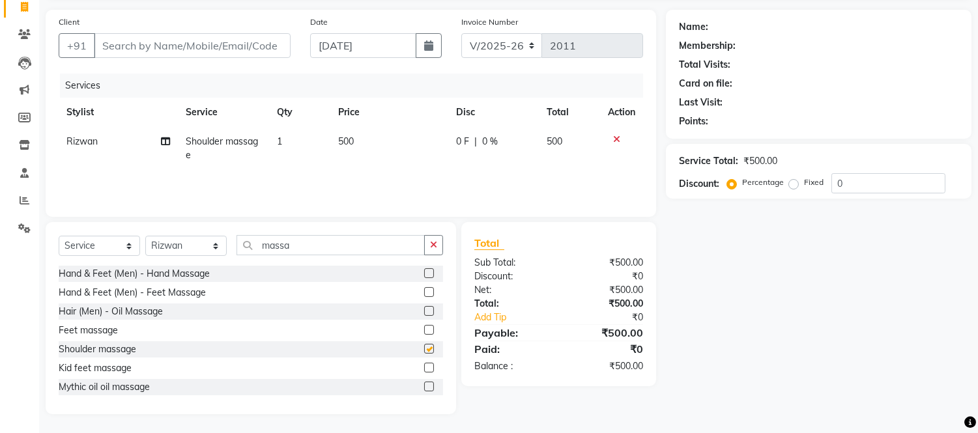
checkbox input "false"
click at [438, 242] on button "button" at bounding box center [433, 245] width 19 height 20
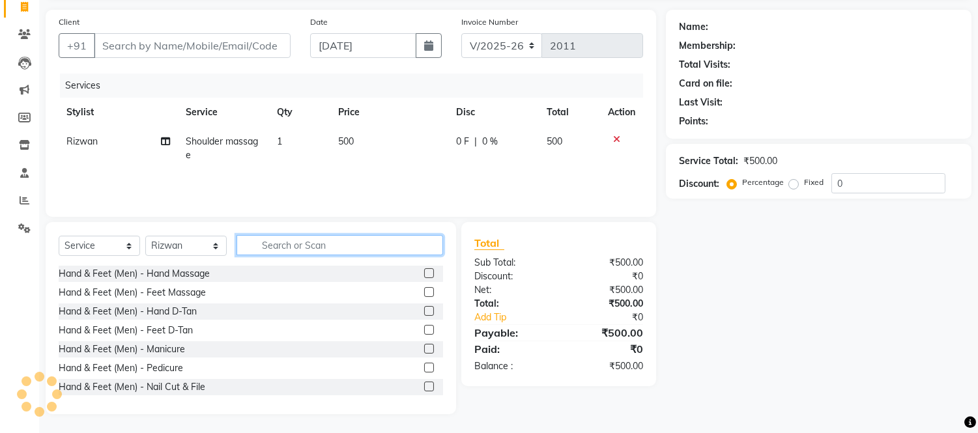
click at [354, 251] on input "text" at bounding box center [339, 245] width 207 height 20
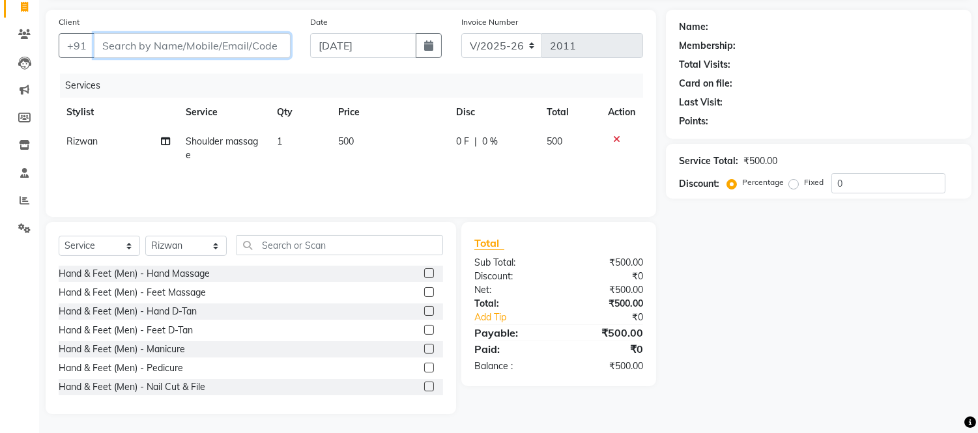
click at [186, 43] on input "Client" at bounding box center [192, 45] width 197 height 25
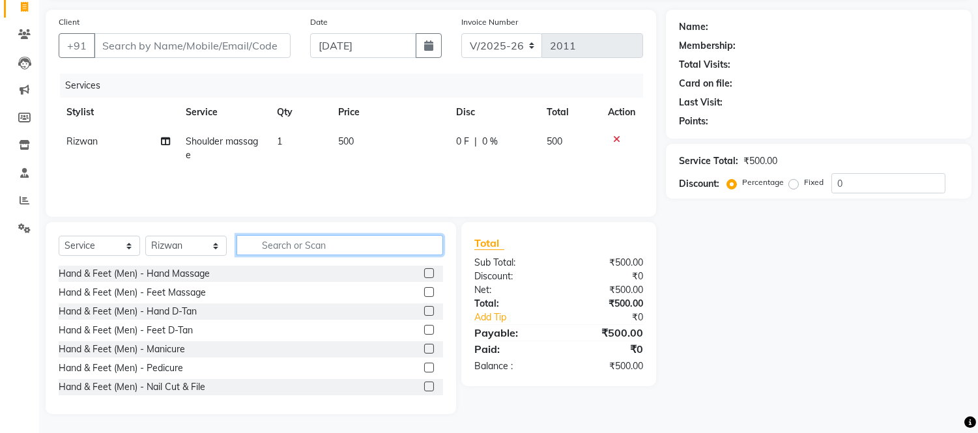
click at [295, 241] on input "text" at bounding box center [339, 245] width 207 height 20
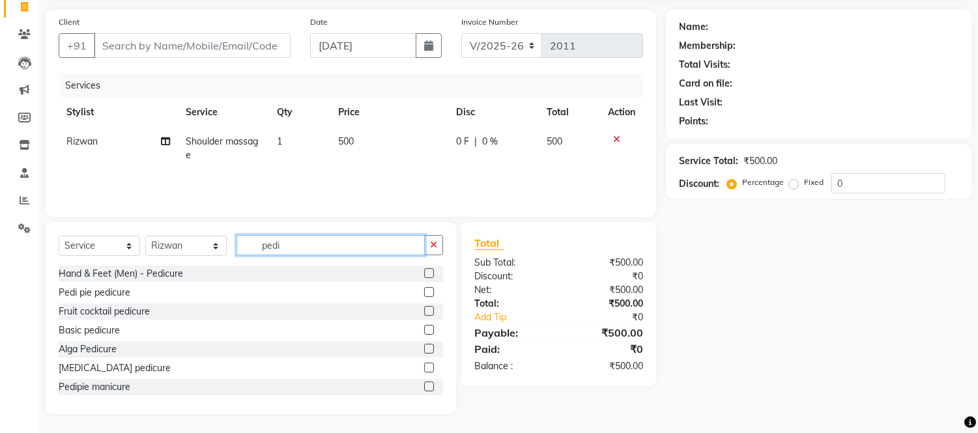
type input "pedi"
click at [424, 274] on label at bounding box center [429, 273] width 10 height 10
click at [424, 274] on input "checkbox" at bounding box center [428, 274] width 8 height 8
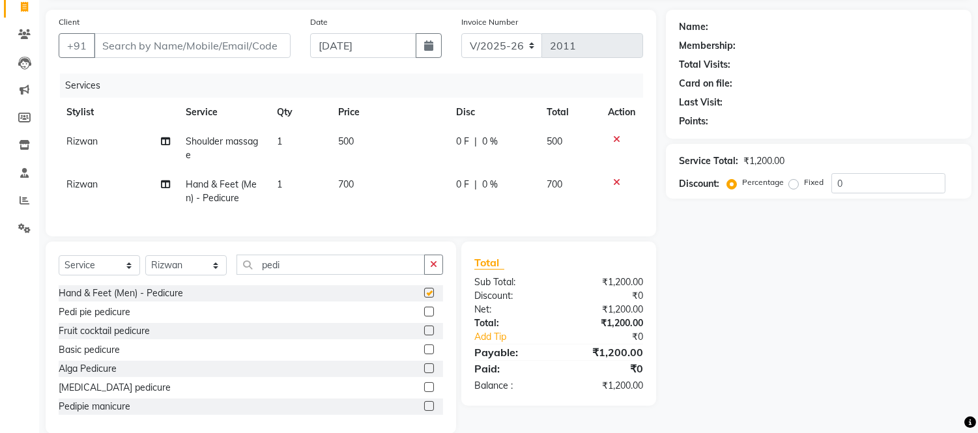
checkbox input "false"
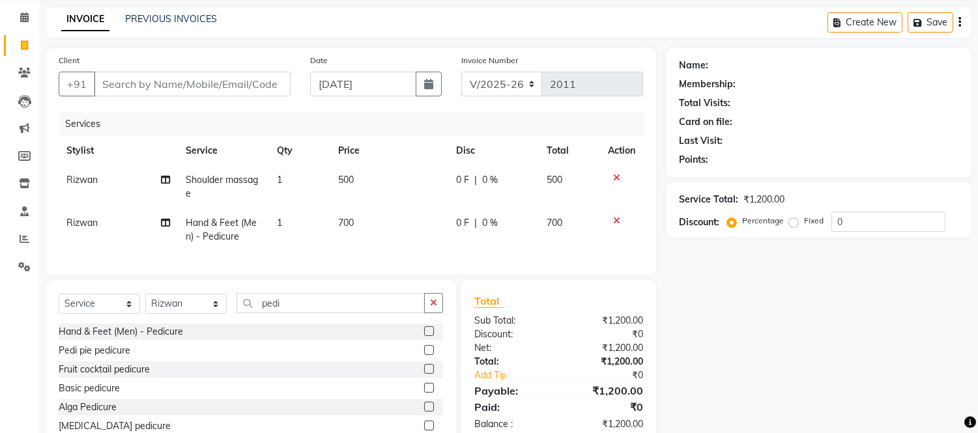
scroll to position [49, 0]
click at [616, 217] on icon at bounding box center [616, 221] width 7 height 9
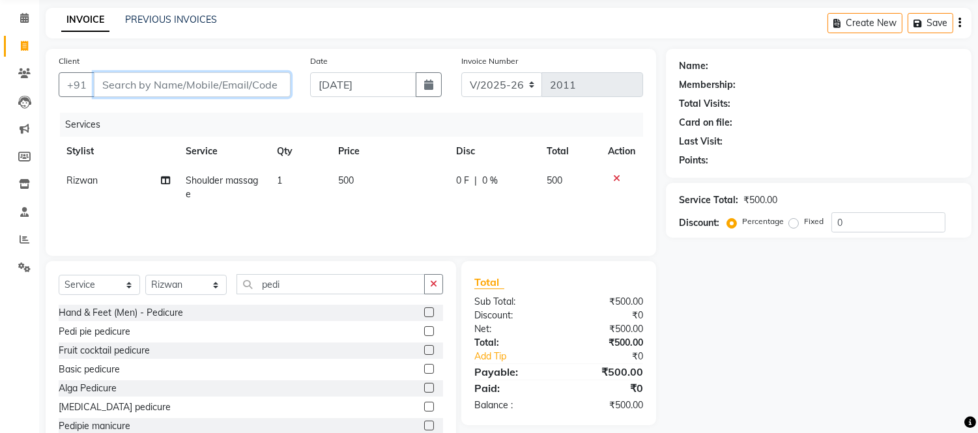
click at [186, 83] on input "Client" at bounding box center [192, 84] width 197 height 25
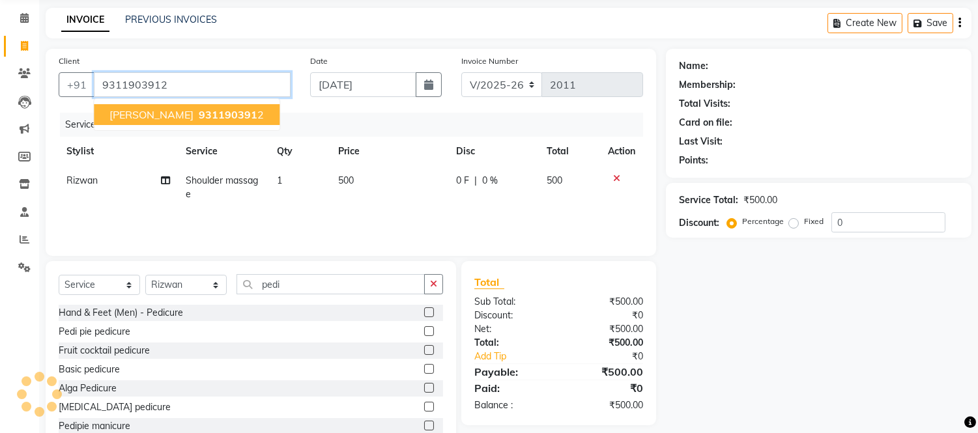
type input "9311903912"
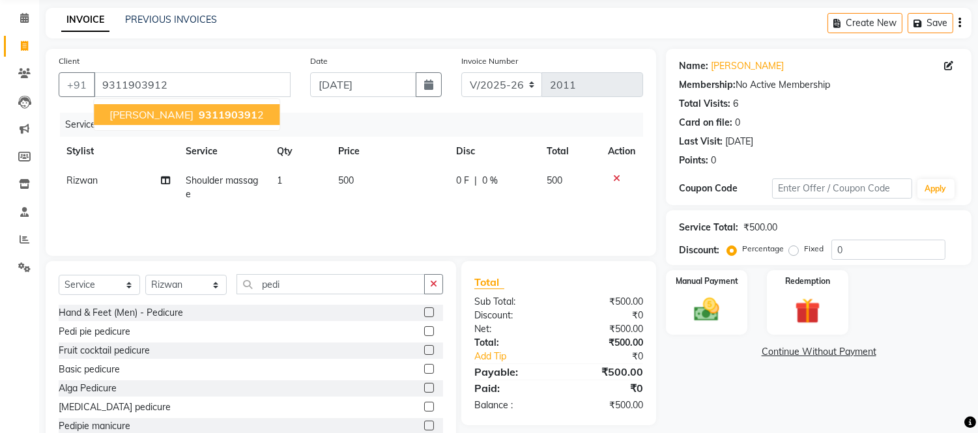
click at [130, 108] on span "Vaishali Sharma" at bounding box center [151, 114] width 84 height 13
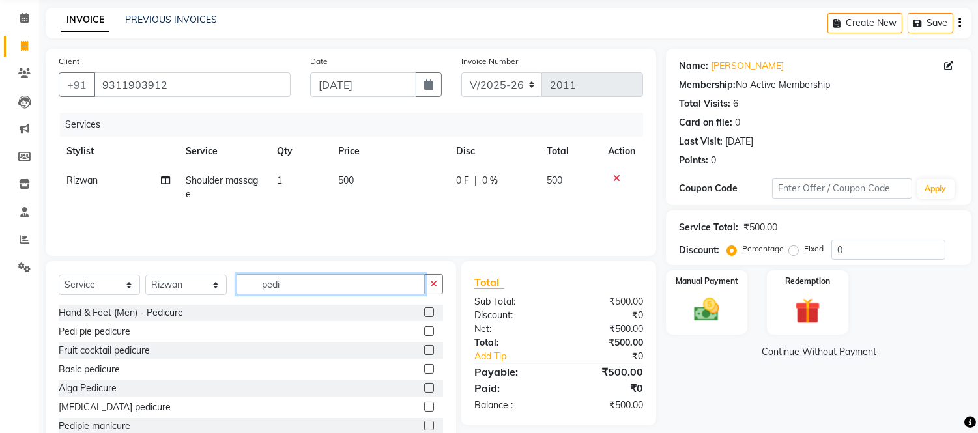
click at [291, 283] on input "pedi" at bounding box center [330, 284] width 188 height 20
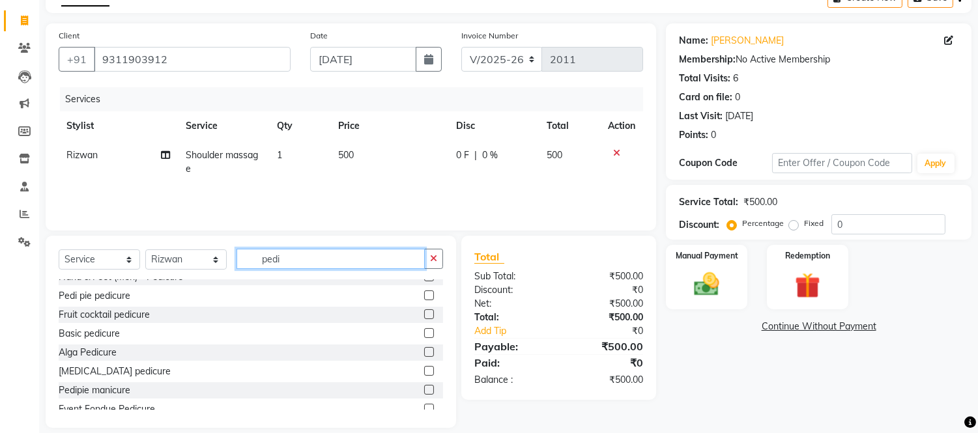
scroll to position [0, 0]
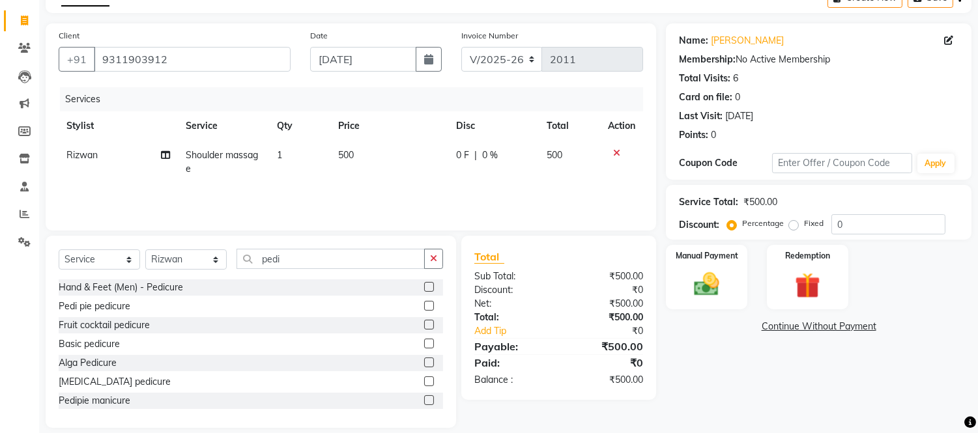
click at [424, 303] on label at bounding box center [429, 306] width 10 height 10
click at [424, 303] on input "checkbox" at bounding box center [428, 306] width 8 height 8
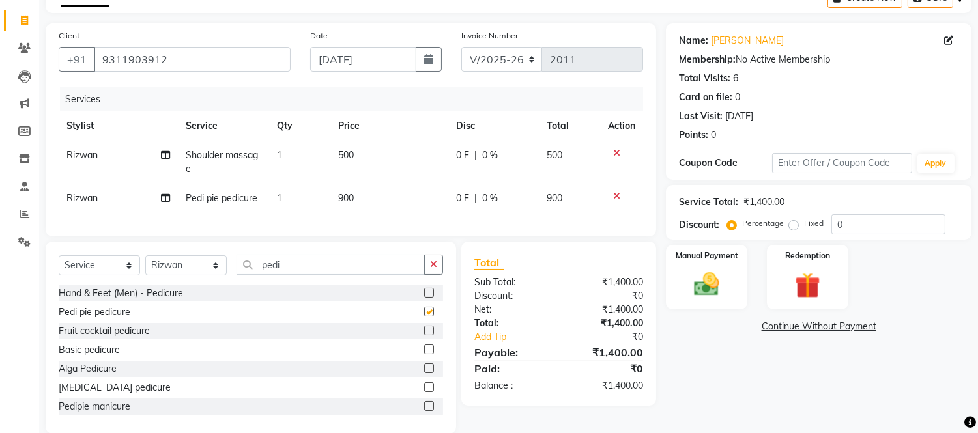
checkbox input "false"
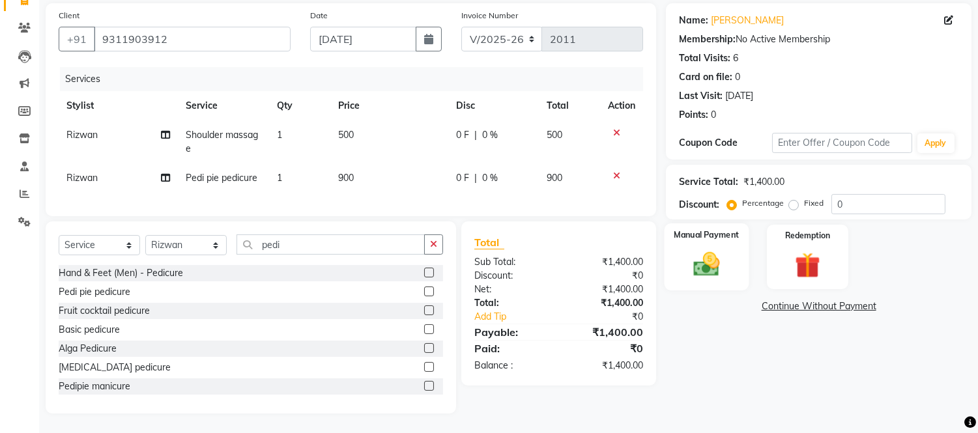
click at [692, 250] on img at bounding box center [706, 265] width 43 height 31
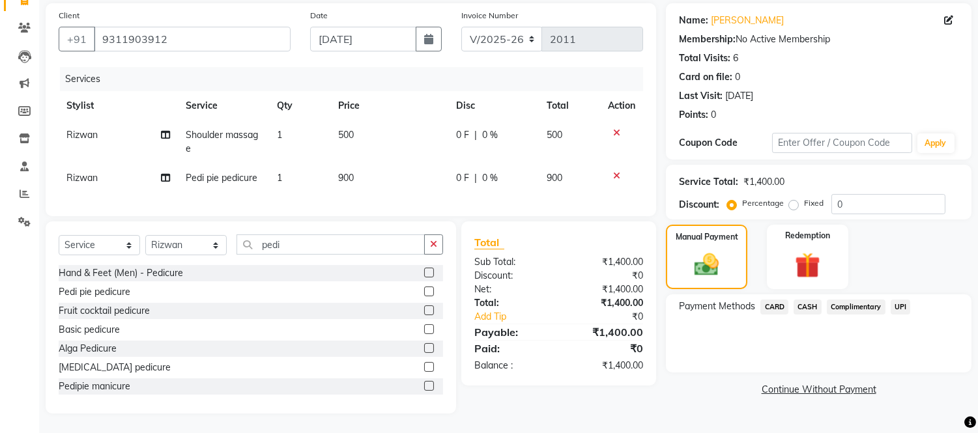
click at [806, 300] on span "CASH" at bounding box center [808, 307] width 28 height 15
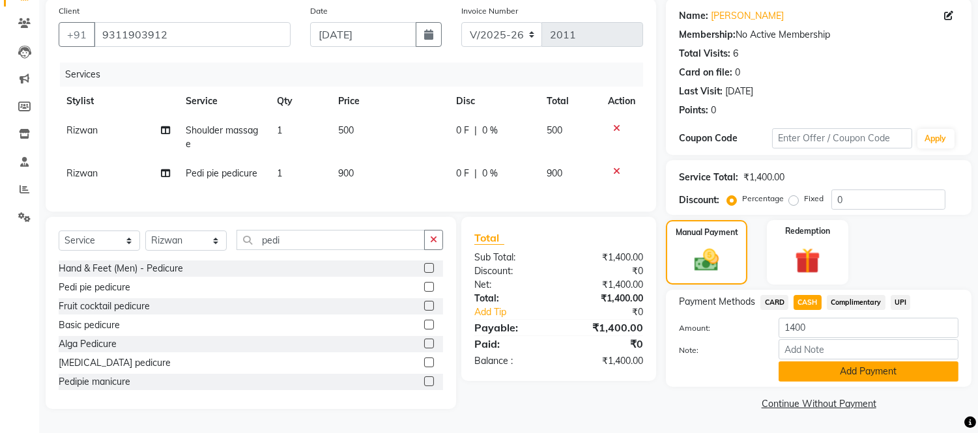
click at [822, 362] on button "Add Payment" at bounding box center [869, 372] width 180 height 20
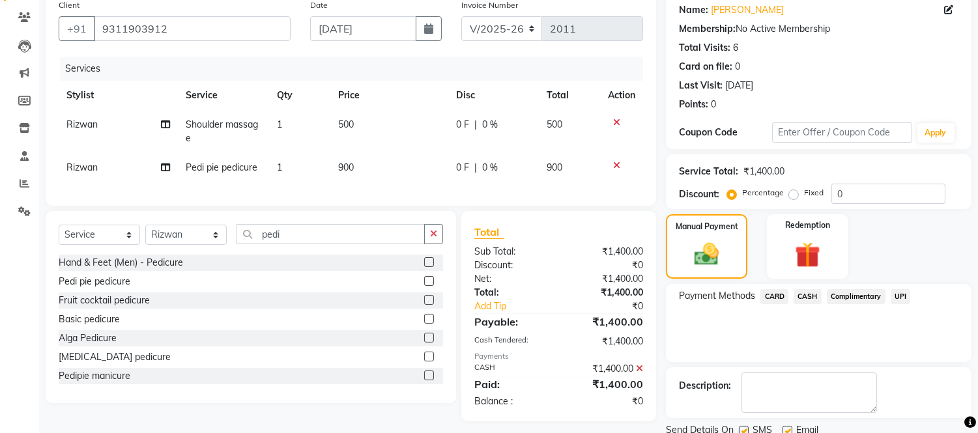
scroll to position [152, 0]
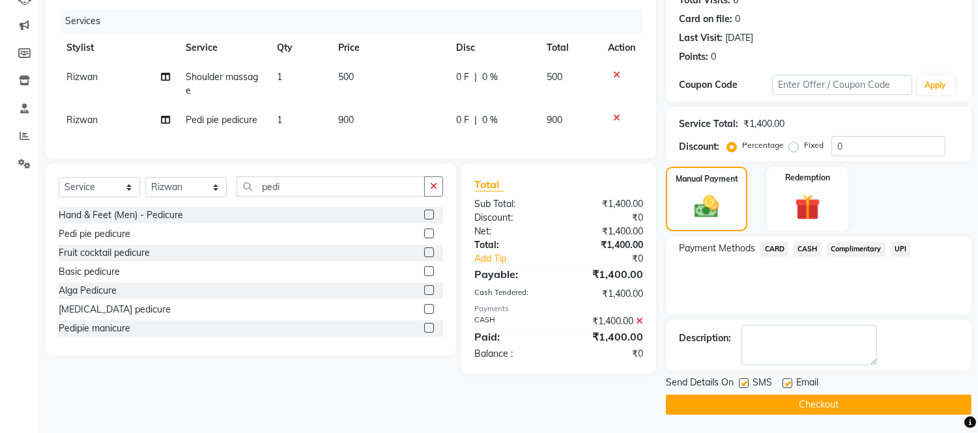
click at [815, 399] on button "Checkout" at bounding box center [819, 405] width 306 height 20
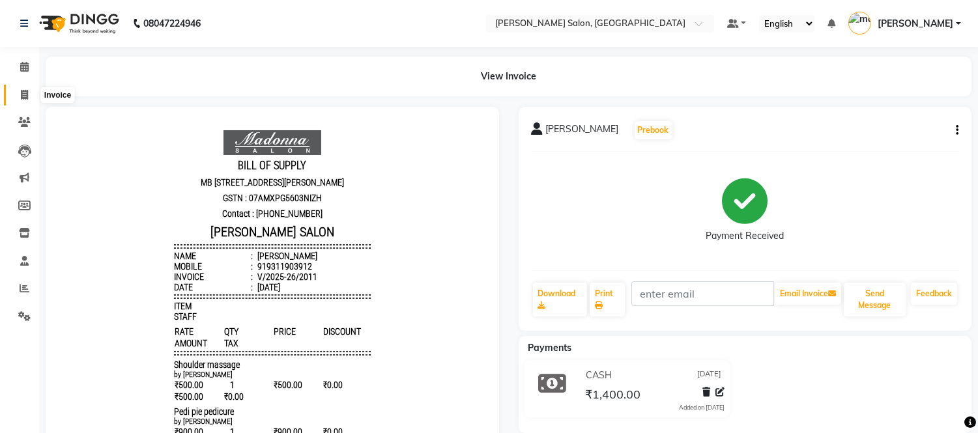
click at [21, 93] on icon at bounding box center [24, 95] width 7 height 10
select select "6469"
select select "service"
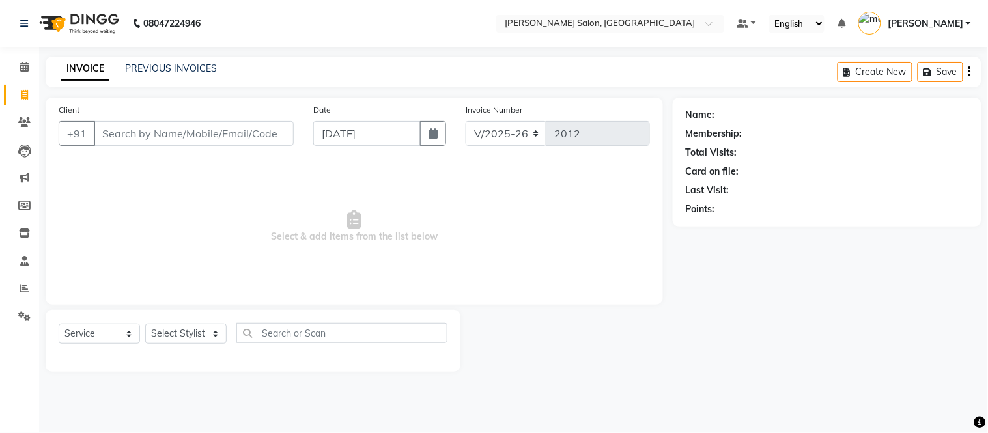
click at [132, 225] on span "Select & add items from the list below" at bounding box center [355, 227] width 592 height 130
click at [23, 95] on icon at bounding box center [24, 95] width 7 height 10
select select "service"
type input "2012"
select select "6469"
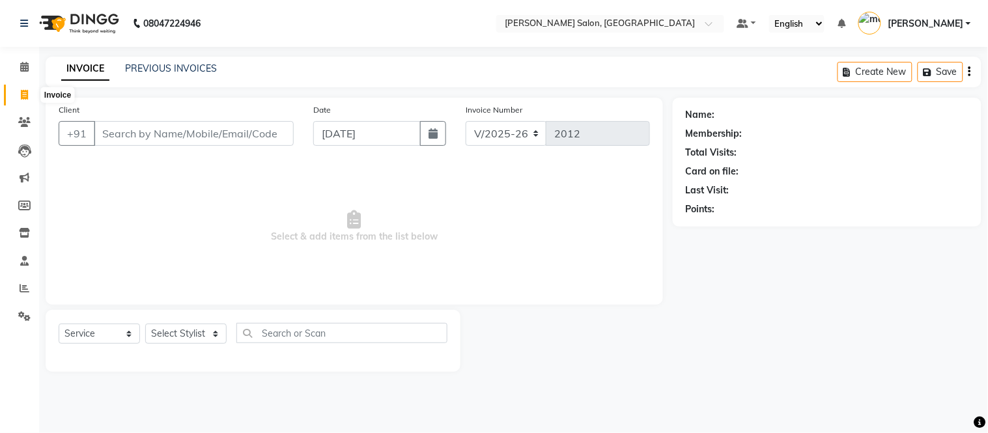
click at [25, 94] on icon at bounding box center [24, 95] width 7 height 10
select select "service"
type input "2012"
select select "6469"
click at [23, 72] on icon at bounding box center [24, 67] width 8 height 10
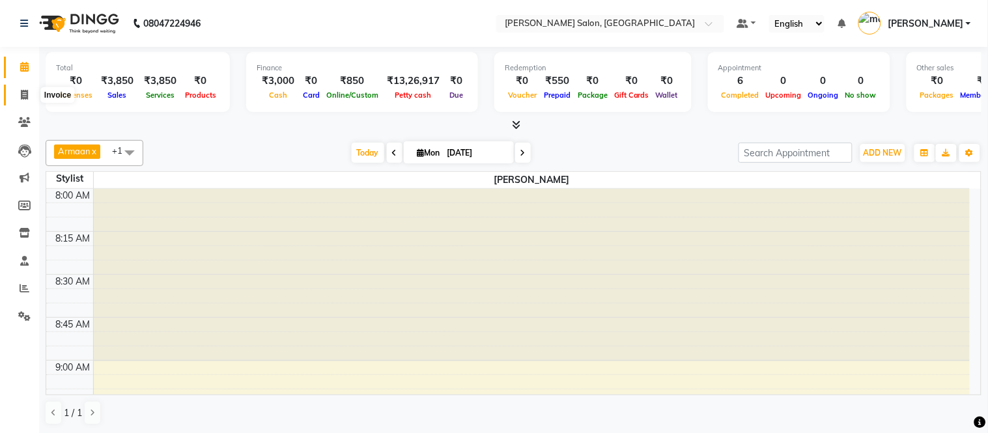
click at [21, 96] on icon at bounding box center [24, 95] width 7 height 10
select select "service"
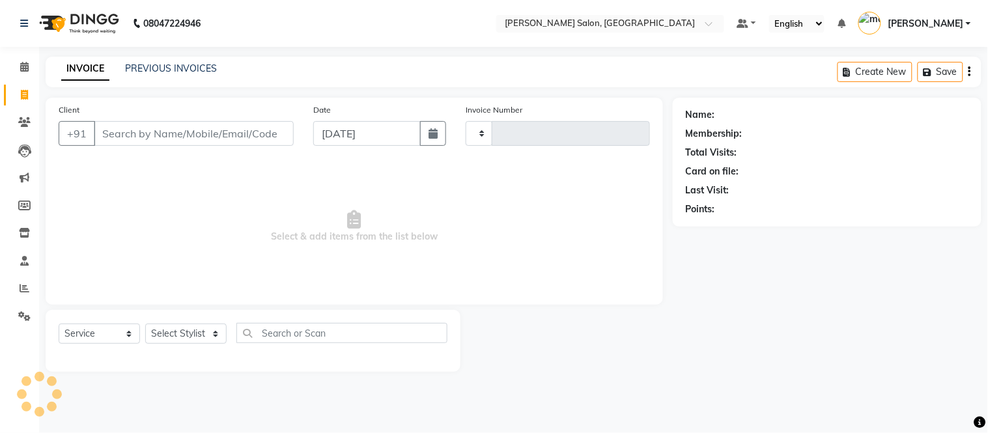
type input "2012"
select select "6469"
click at [22, 72] on icon at bounding box center [24, 67] width 8 height 10
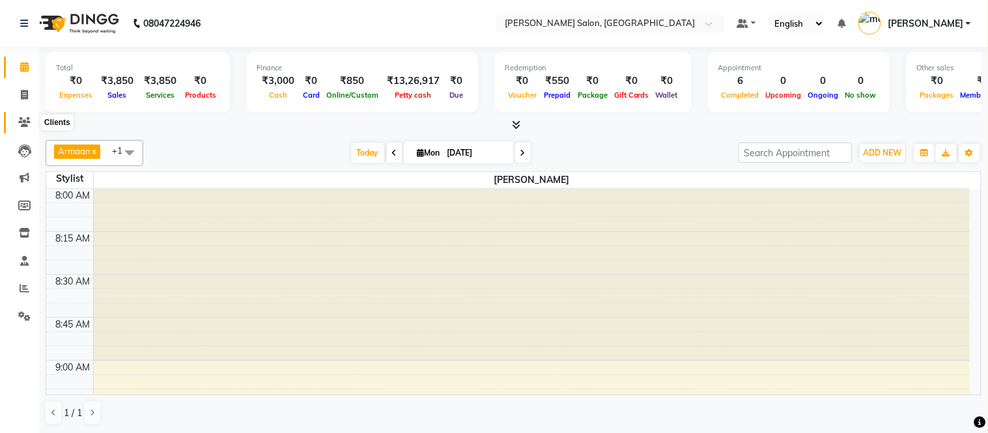
click at [21, 124] on icon at bounding box center [24, 122] width 12 height 10
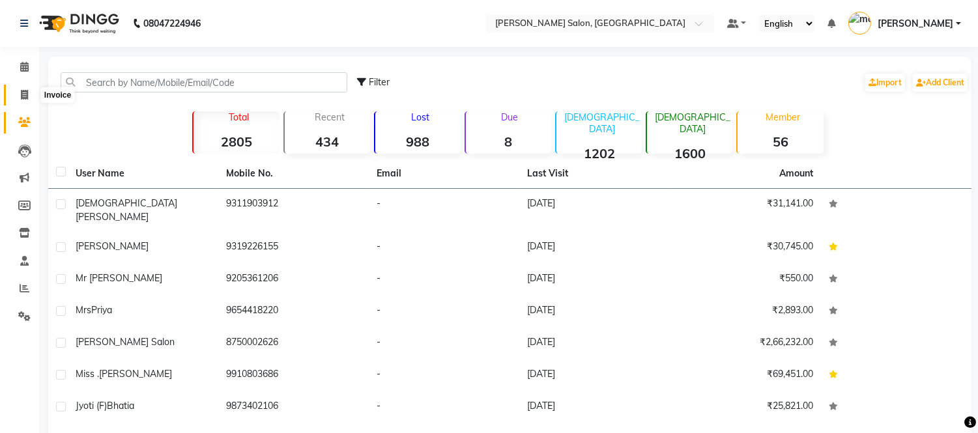
click at [26, 92] on icon at bounding box center [24, 95] width 7 height 10
select select "service"
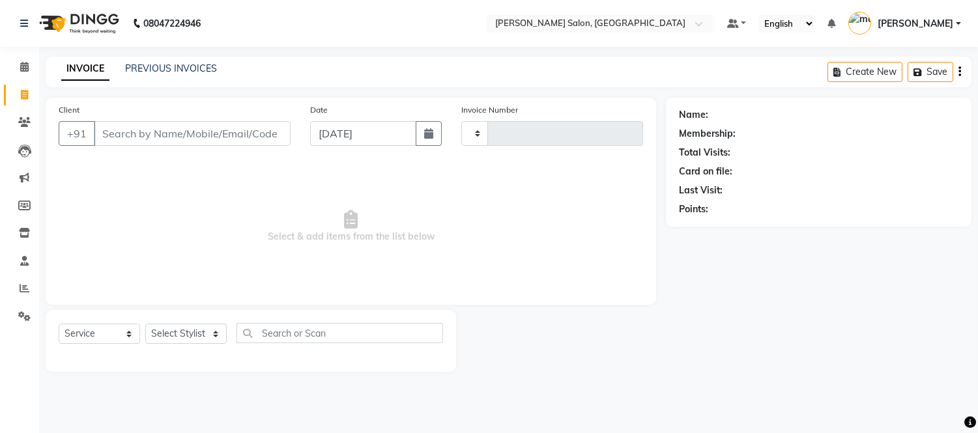
type input "2012"
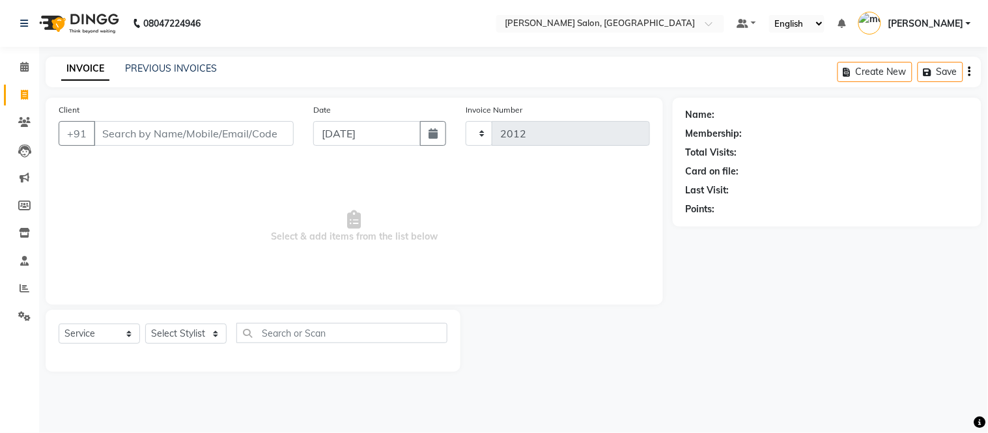
select select "6469"
click at [150, 69] on link "PREVIOUS INVOICES" at bounding box center [171, 69] width 92 height 12
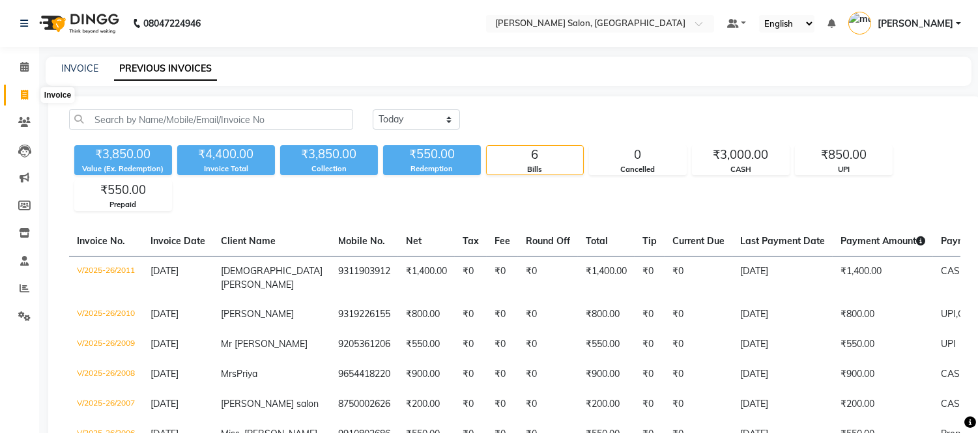
click at [21, 92] on icon at bounding box center [24, 95] width 7 height 10
select select "6469"
select select "service"
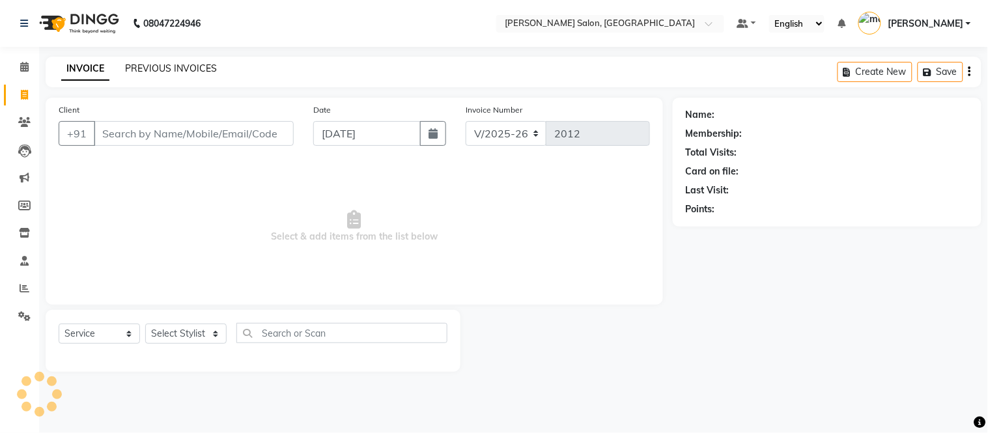
click at [144, 68] on link "PREVIOUS INVOICES" at bounding box center [171, 69] width 92 height 12
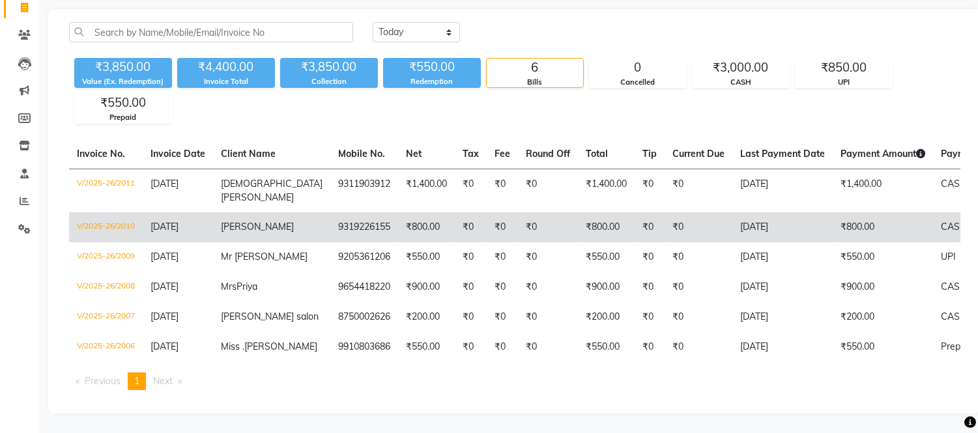
scroll to position [119, 0]
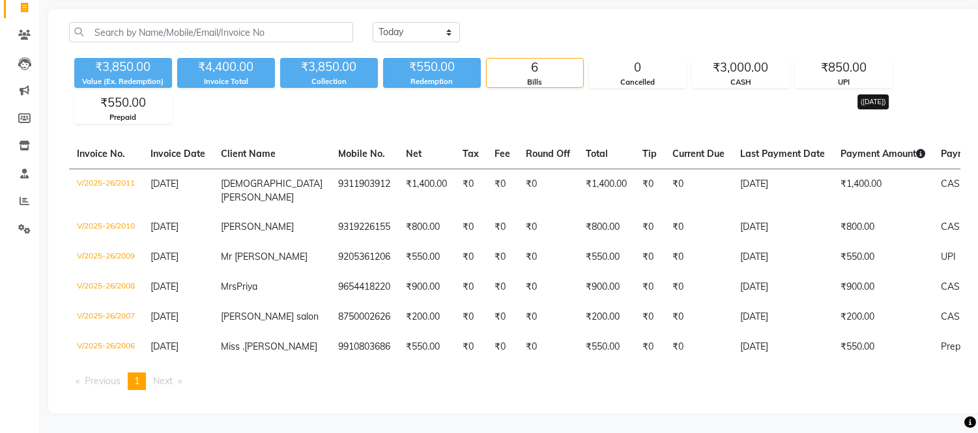
click at [916, 149] on icon at bounding box center [920, 153] width 9 height 9
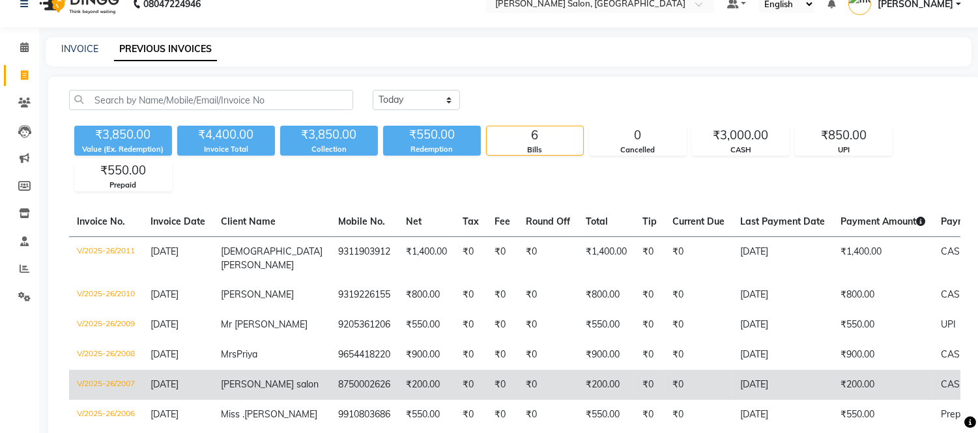
scroll to position [0, 0]
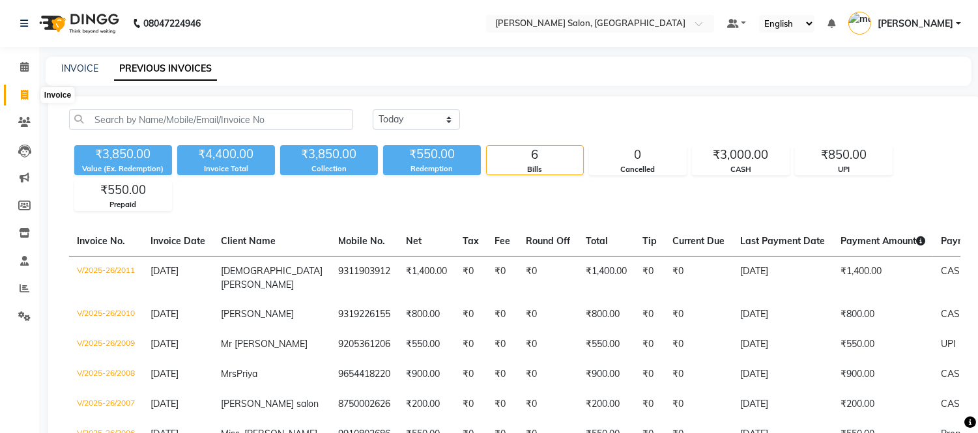
click at [21, 96] on icon at bounding box center [24, 95] width 7 height 10
select select "6469"
select select "service"
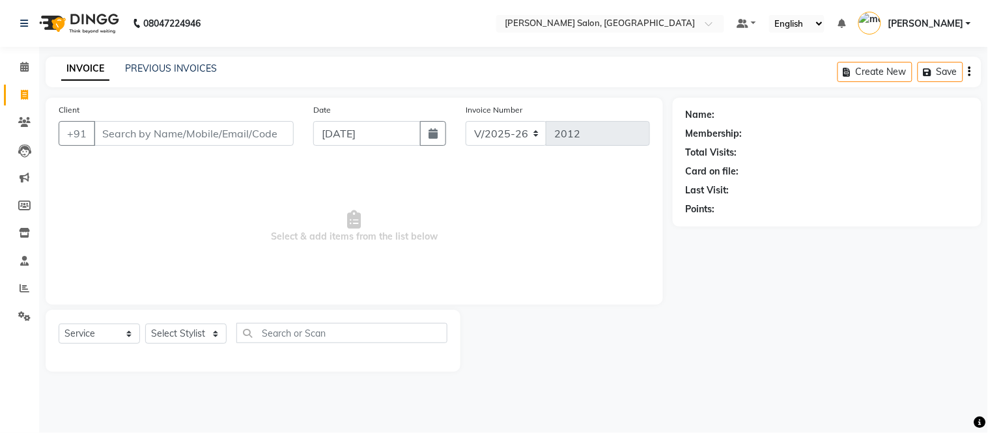
click at [500, 322] on div at bounding box center [567, 341] width 212 height 62
click at [147, 66] on link "PREVIOUS INVOICES" at bounding box center [171, 69] width 92 height 12
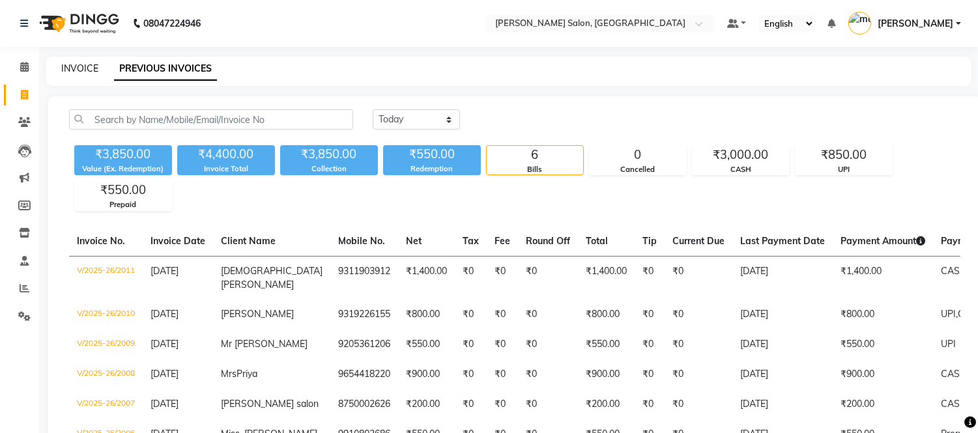
click at [79, 66] on link "INVOICE" at bounding box center [79, 69] width 37 height 12
select select "service"
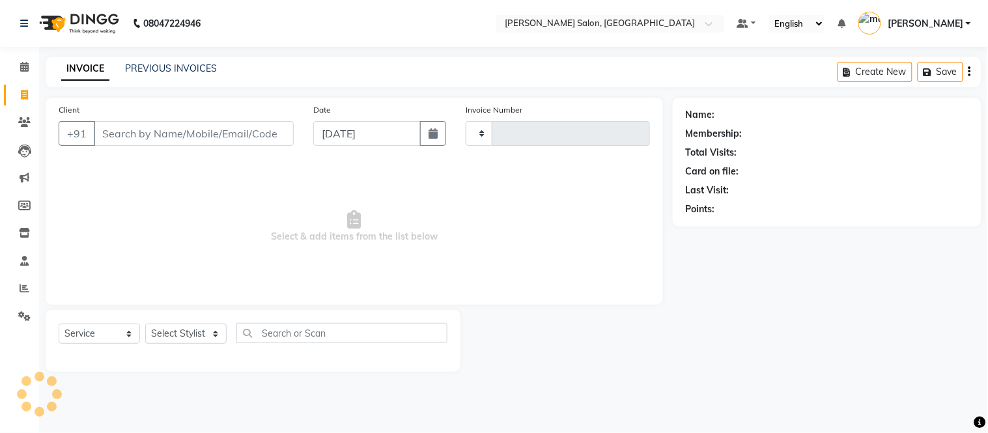
type input "2012"
select select "6469"
click at [17, 93] on span at bounding box center [24, 95] width 23 height 15
select select "6469"
select select "service"
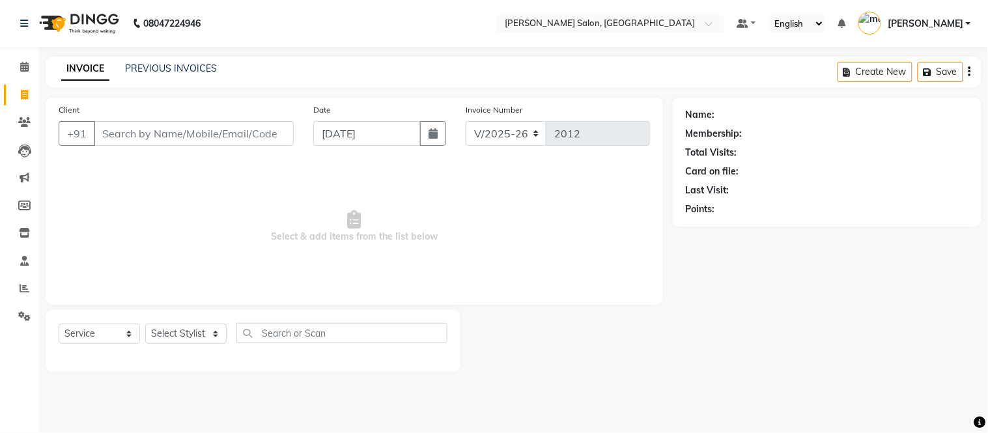
click at [170, 136] on input "Client" at bounding box center [194, 133] width 200 height 25
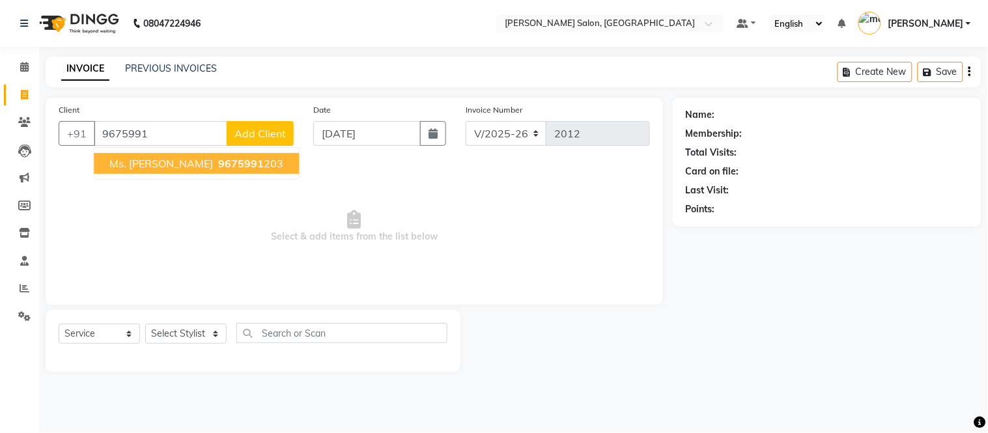
click at [218, 165] on span "9675991" at bounding box center [241, 163] width 46 height 13
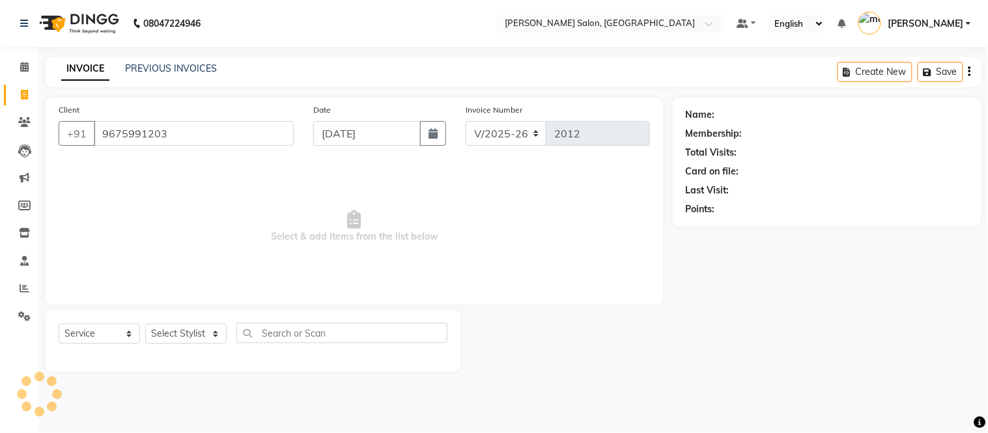
type input "9675991203"
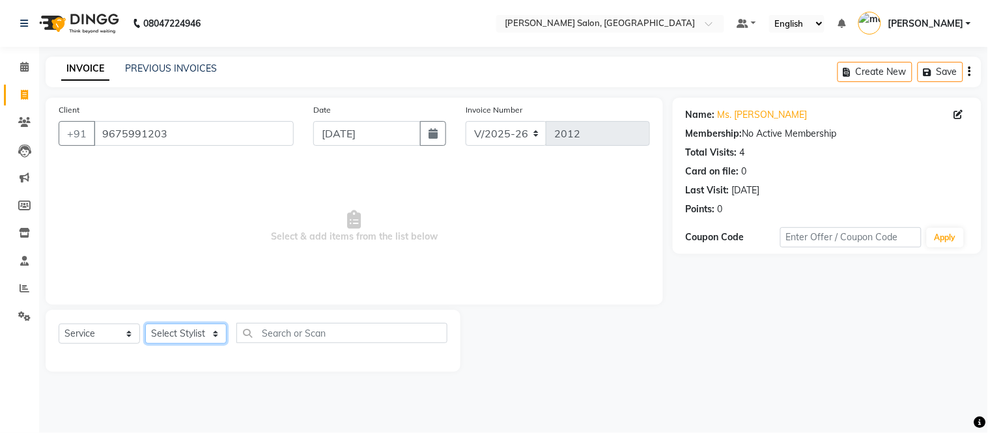
click at [215, 334] on select "Select Stylist Afsar salmani Amjad Khan Devesh Bhatt Dipika fardeen Kajal Tyagi…" at bounding box center [185, 334] width 81 height 20
select select "49733"
click at [145, 324] on select "Select Stylist Afsar salmani Amjad Khan Devesh Bhatt Dipika fardeen Kajal Tyagi…" at bounding box center [185, 334] width 81 height 20
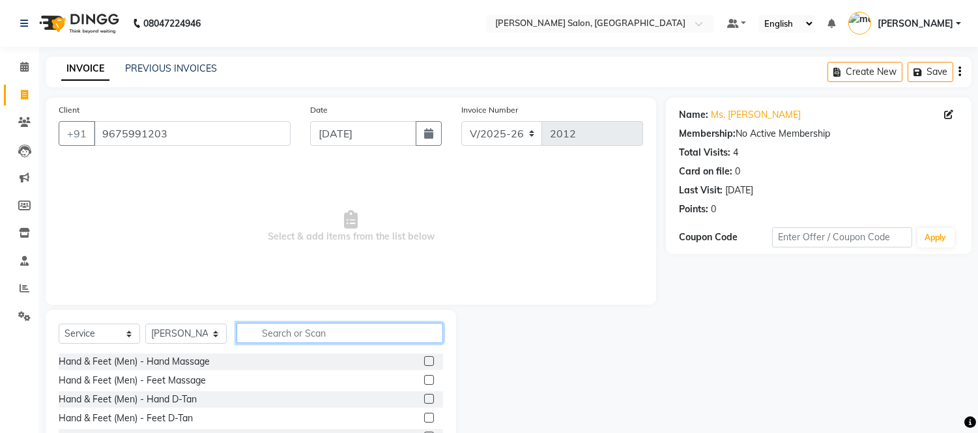
click at [279, 329] on input "text" at bounding box center [339, 333] width 207 height 20
type input "eye"
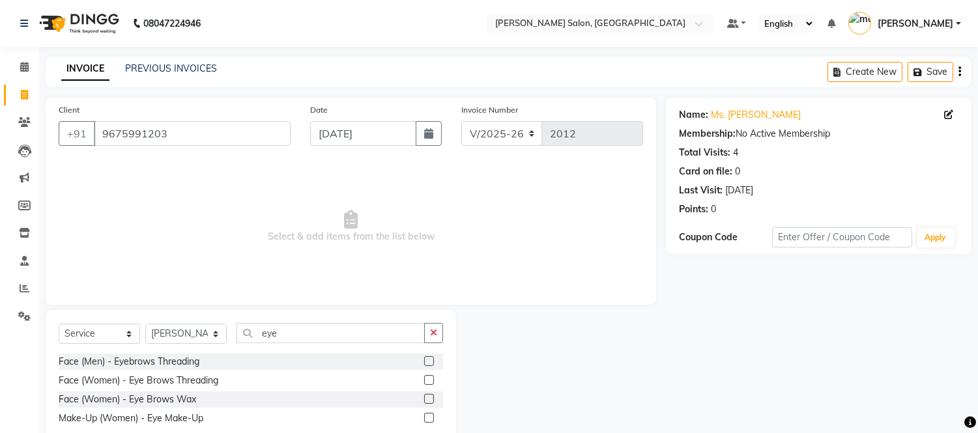
click at [428, 362] on label at bounding box center [429, 361] width 10 height 10
click at [428, 362] on input "checkbox" at bounding box center [428, 362] width 8 height 8
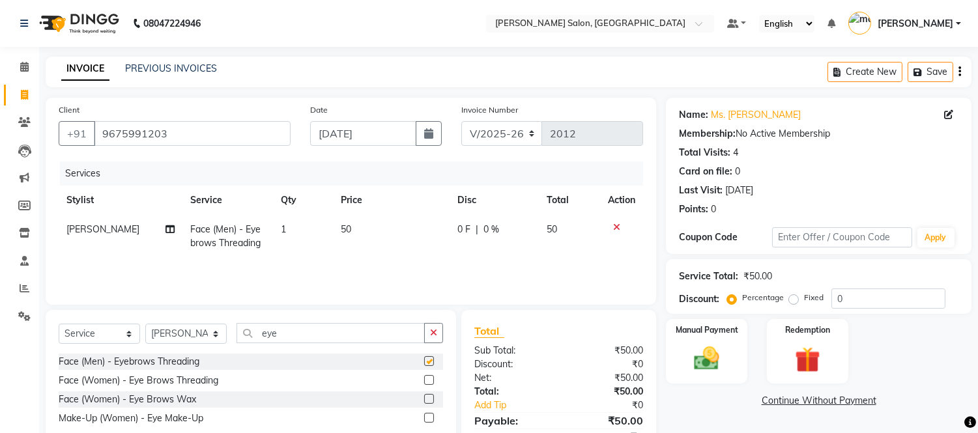
checkbox input "false"
click at [711, 347] on img at bounding box center [706, 359] width 43 height 31
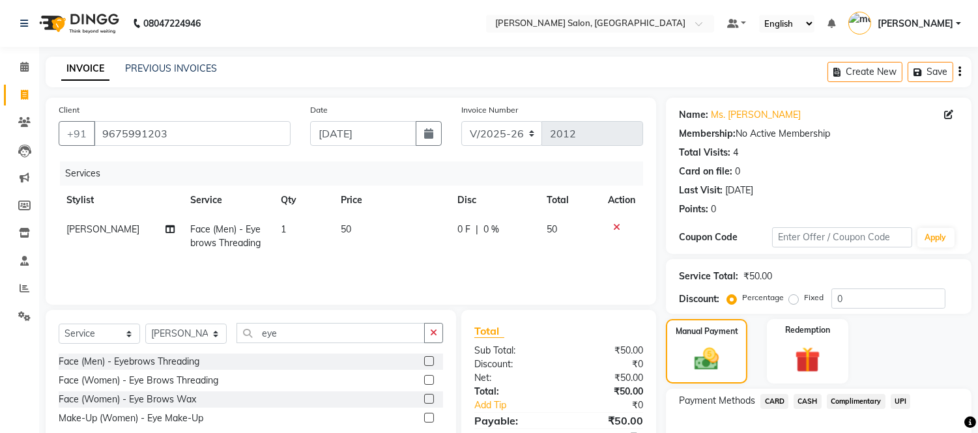
click at [805, 399] on span "CASH" at bounding box center [808, 401] width 28 height 15
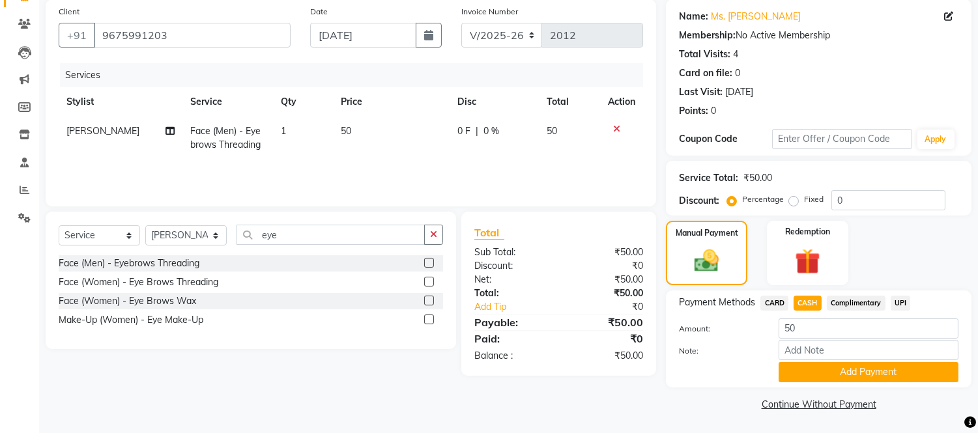
click at [900, 301] on span "UPI" at bounding box center [901, 303] width 20 height 15
click at [866, 372] on button "Add Payment" at bounding box center [869, 372] width 180 height 20
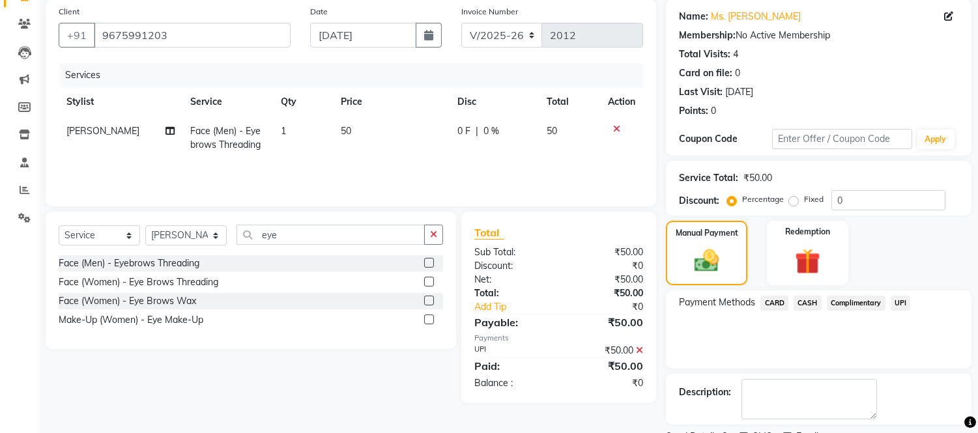
scroll to position [152, 0]
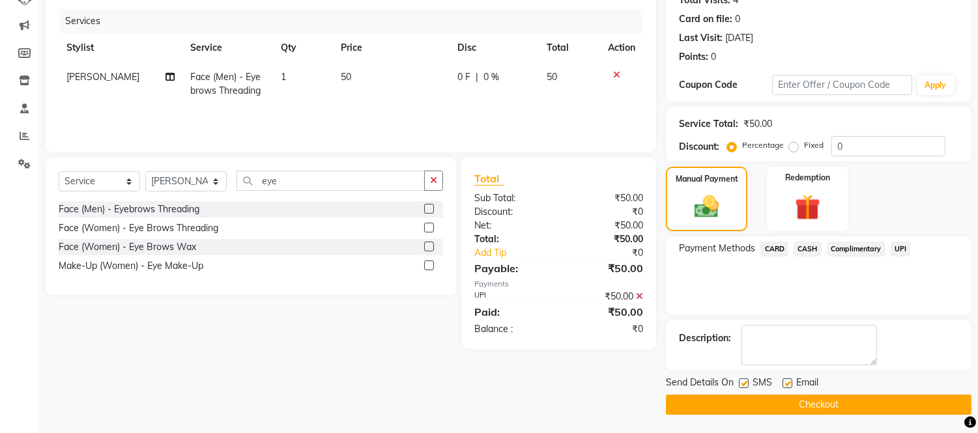
click at [861, 404] on button "Checkout" at bounding box center [819, 405] width 306 height 20
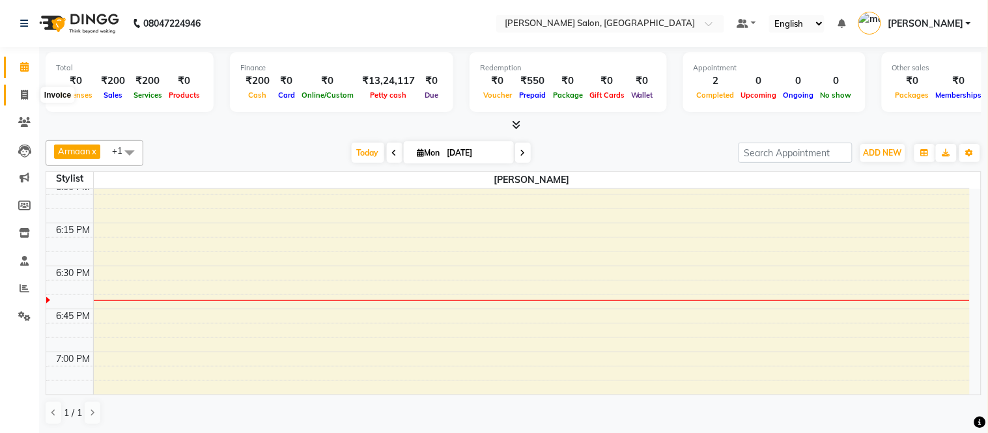
click at [16, 101] on span at bounding box center [24, 95] width 23 height 15
select select "6469"
select select "service"
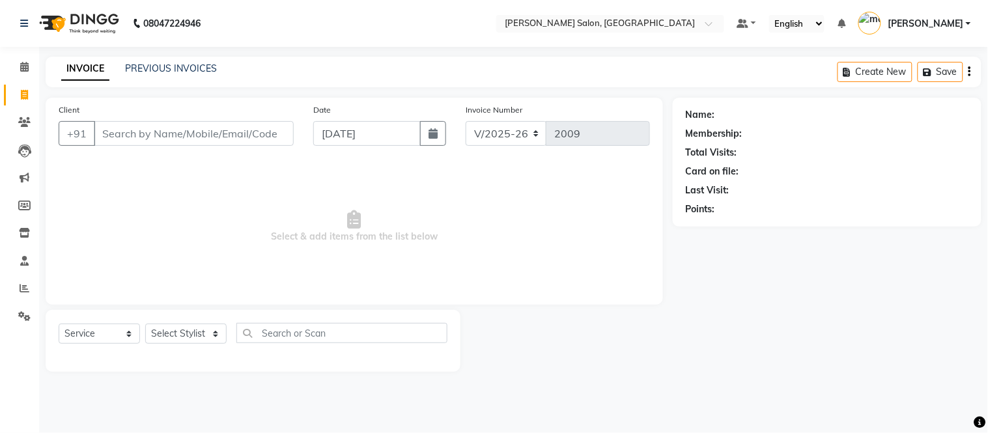
click at [191, 134] on input "Client" at bounding box center [194, 133] width 200 height 25
click at [195, 136] on input "Client" at bounding box center [194, 133] width 200 height 25
type input "9205361206"
click at [264, 141] on button "Add Client" at bounding box center [260, 133] width 67 height 25
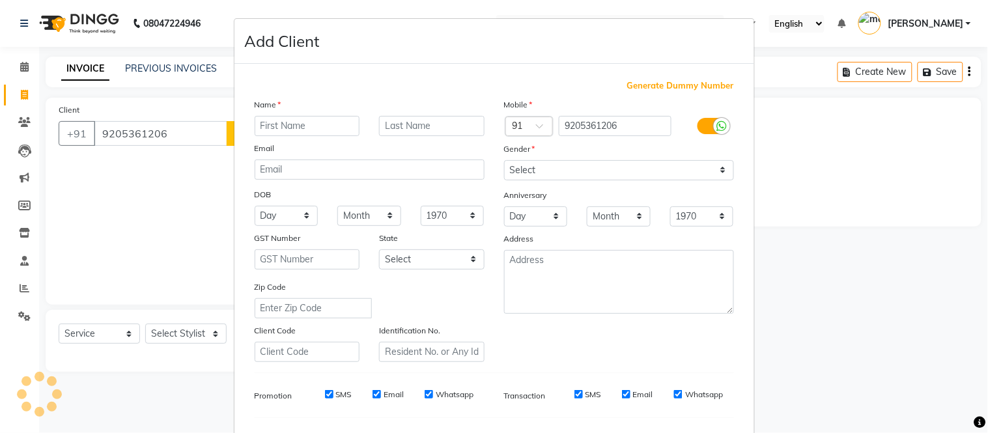
click at [291, 124] on input "text" at bounding box center [308, 126] width 106 height 20
click at [296, 128] on input "Mr" at bounding box center [308, 126] width 106 height 20
click at [326, 120] on input "Mr" at bounding box center [308, 126] width 106 height 20
type input "Mr Sunny"
click at [524, 159] on div "Gender" at bounding box center [515, 151] width 42 height 18
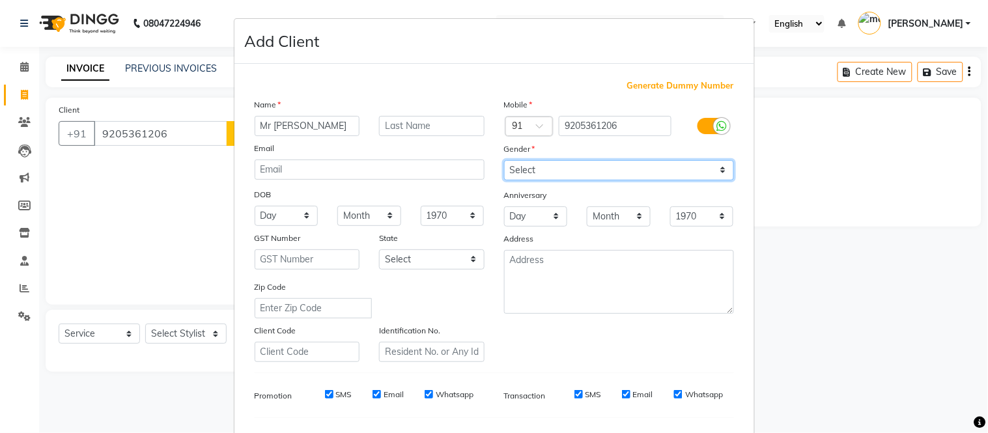
click at [526, 169] on select "Select Male Female Other Prefer Not To Say" at bounding box center [619, 170] width 230 height 20
select select "male"
click at [504, 160] on select "Select Male Female Other Prefer Not To Say" at bounding box center [619, 170] width 230 height 20
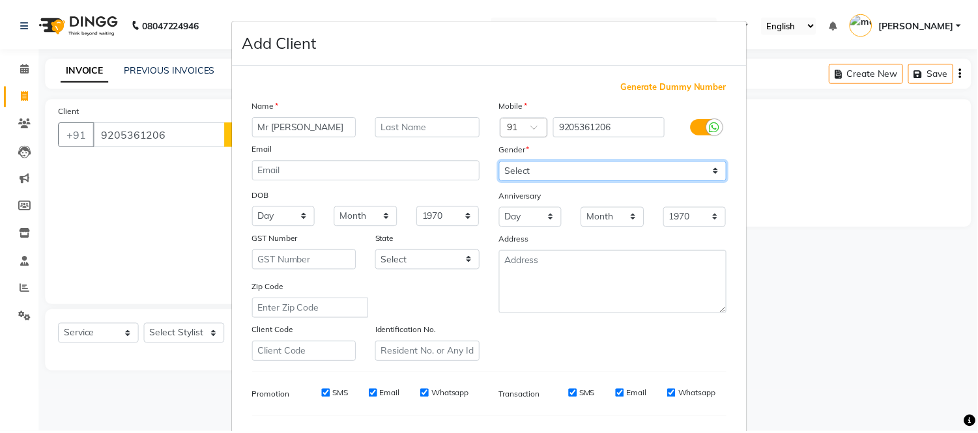
scroll to position [168, 0]
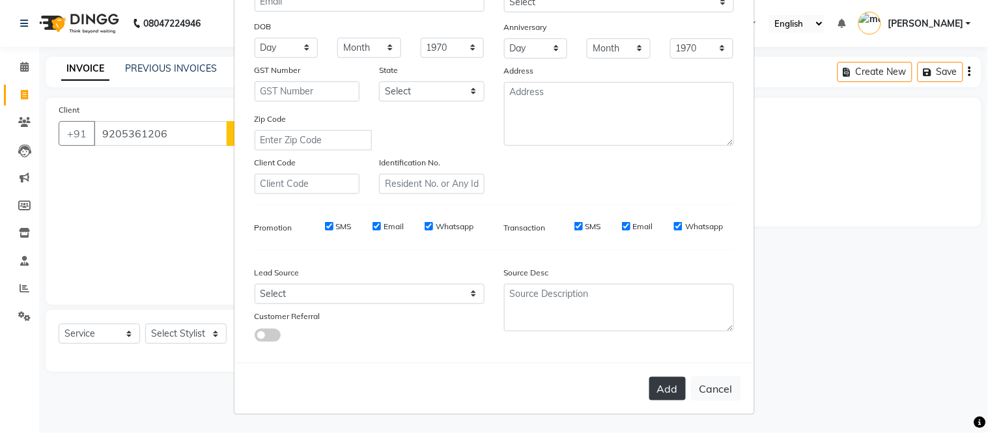
click at [663, 392] on button "Add" at bounding box center [668, 388] width 36 height 23
select select
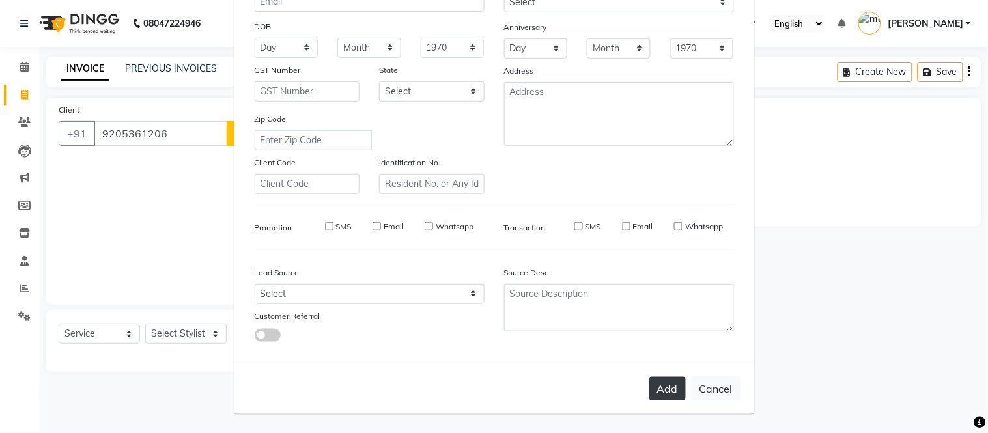
select select
checkbox input "false"
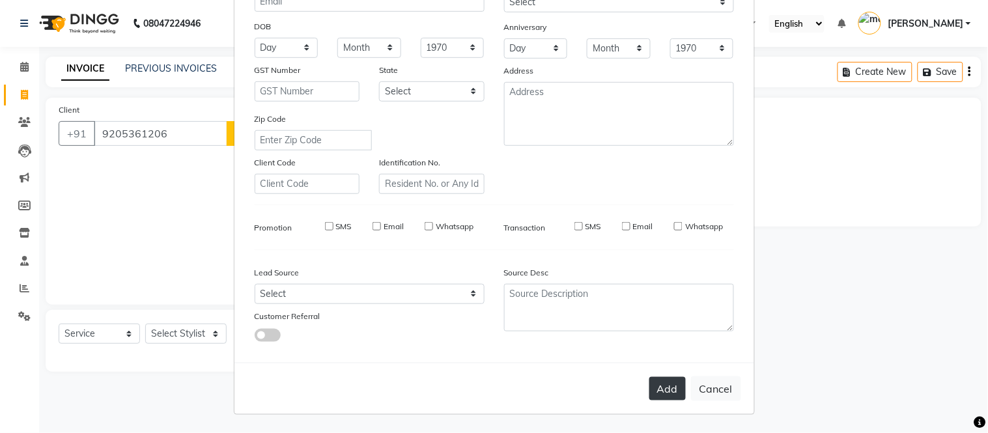
checkbox input "false"
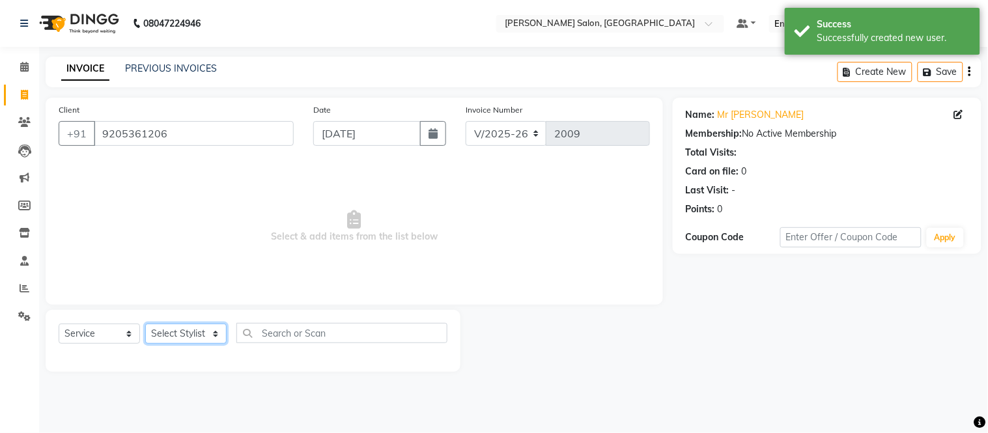
drag, startPoint x: 202, startPoint y: 334, endPoint x: 184, endPoint y: 292, distance: 45.3
click at [184, 292] on div "Client +91 9205361206 Date 01-09-2025 Invoice Number V/2025 V/2025-26 2009 Sele…" at bounding box center [354, 235] width 637 height 274
select select "87830"
click at [145, 324] on select "Select Stylist Afsar salmani Amjad Khan Devesh Bhatt Dipika fardeen Kajal Tyagi…" at bounding box center [185, 334] width 81 height 20
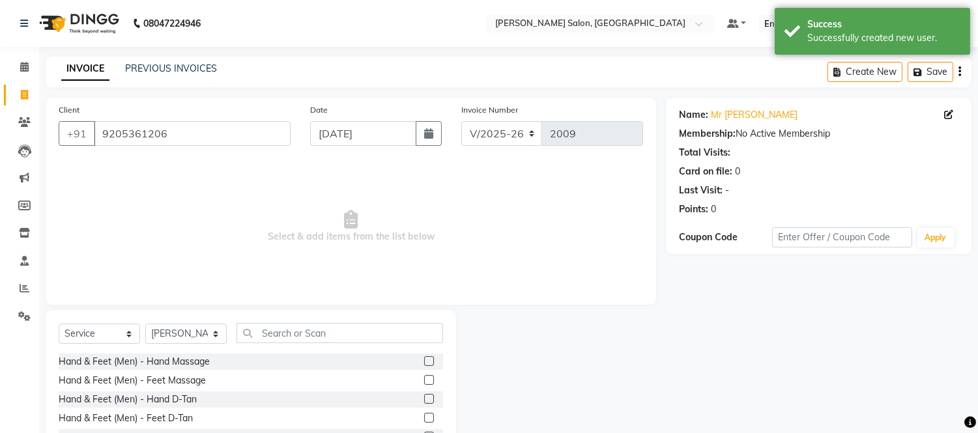
click at [306, 344] on div "Select Service Product Membership Package Voucher Prepaid Gift Card Select Styl…" at bounding box center [251, 338] width 384 height 31
click at [315, 332] on input "text" at bounding box center [339, 333] width 207 height 20
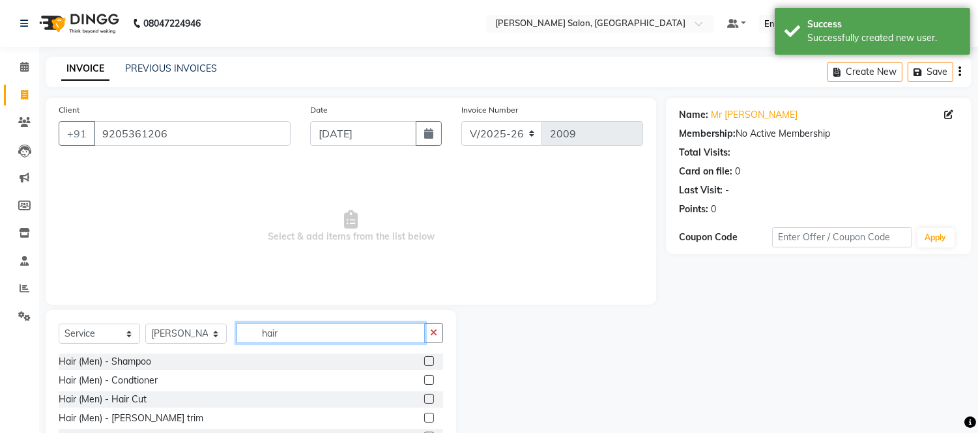
type input "hair"
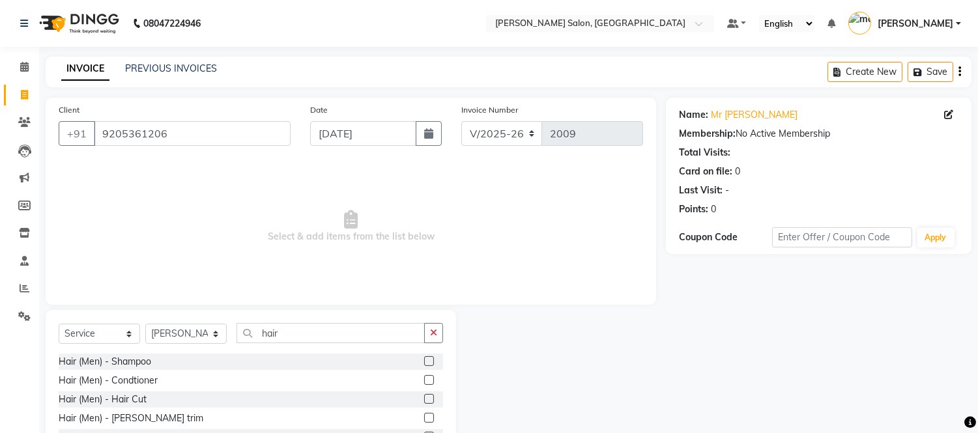
click at [424, 401] on label at bounding box center [429, 399] width 10 height 10
click at [424, 401] on input "checkbox" at bounding box center [428, 399] width 8 height 8
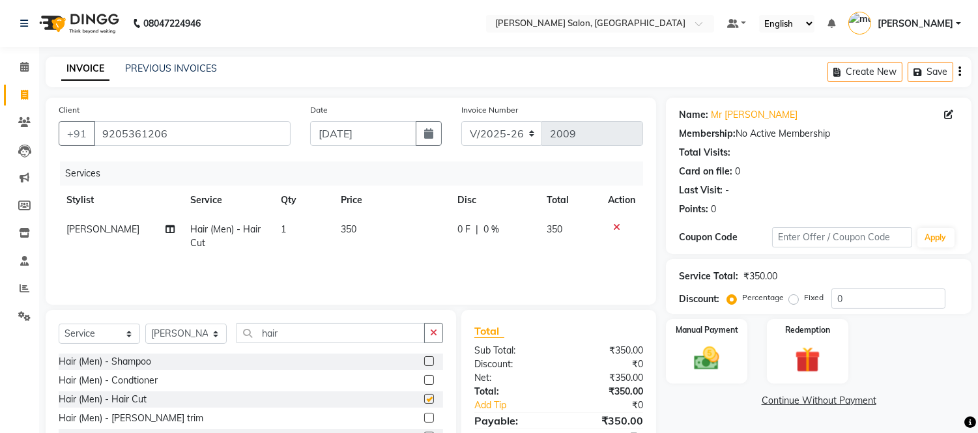
checkbox input "false"
click at [424, 418] on label at bounding box center [429, 418] width 10 height 10
click at [424, 418] on input "checkbox" at bounding box center [428, 418] width 8 height 8
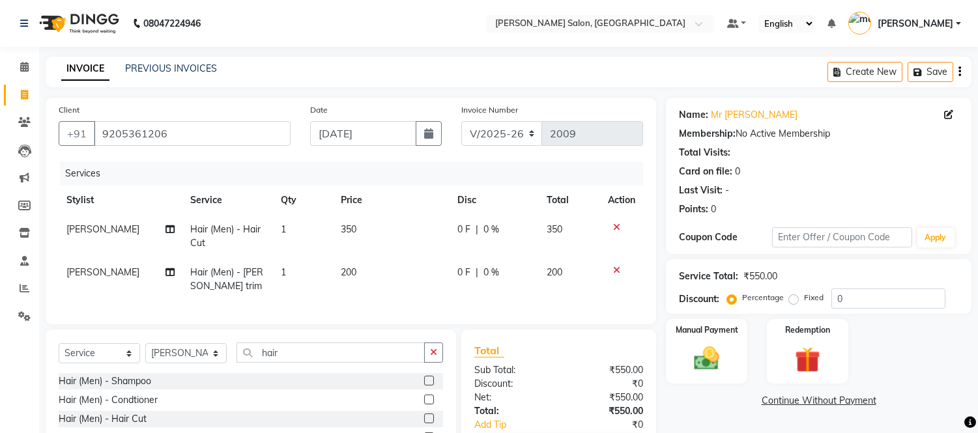
checkbox input "false"
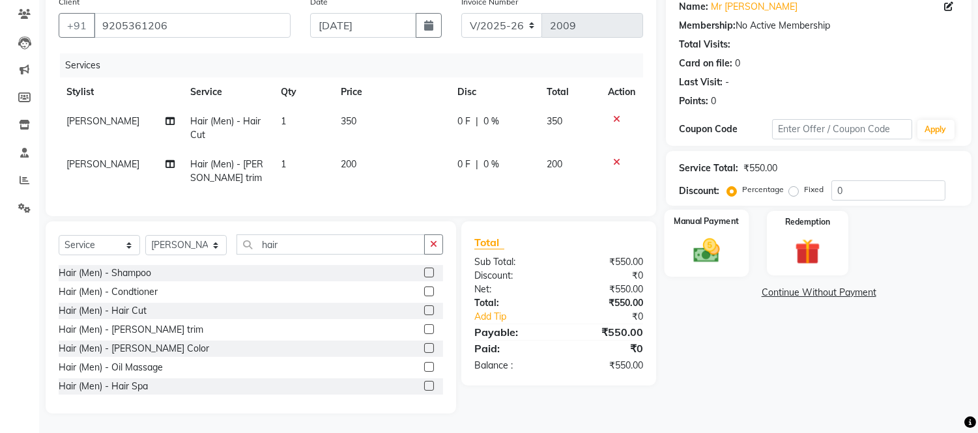
click at [710, 215] on label "Manual Payment" at bounding box center [706, 221] width 65 height 12
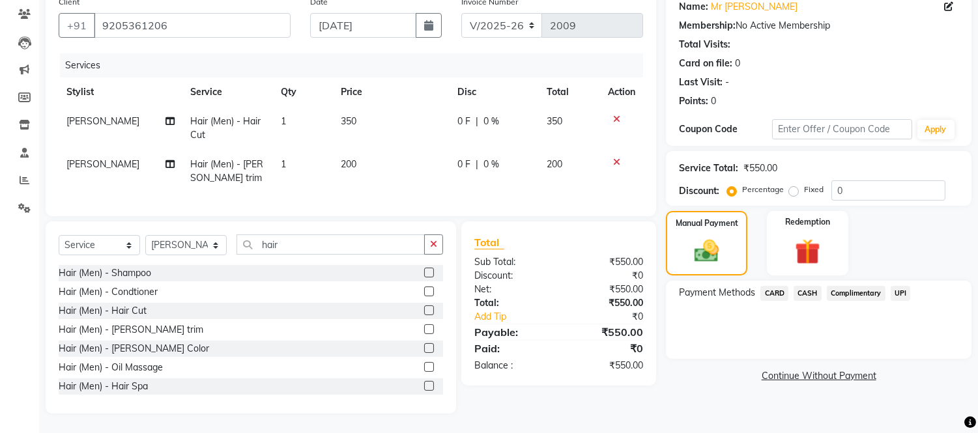
click at [900, 286] on span "UPI" at bounding box center [901, 293] width 20 height 15
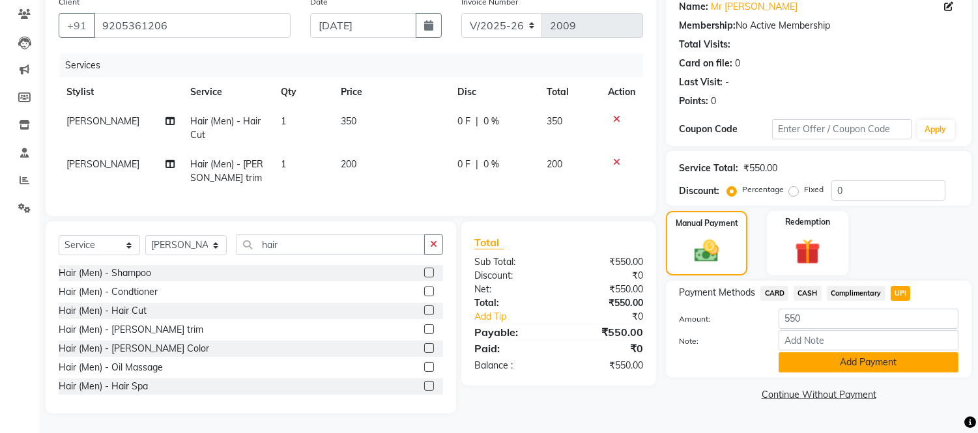
click at [893, 354] on button "Add Payment" at bounding box center [869, 362] width 180 height 20
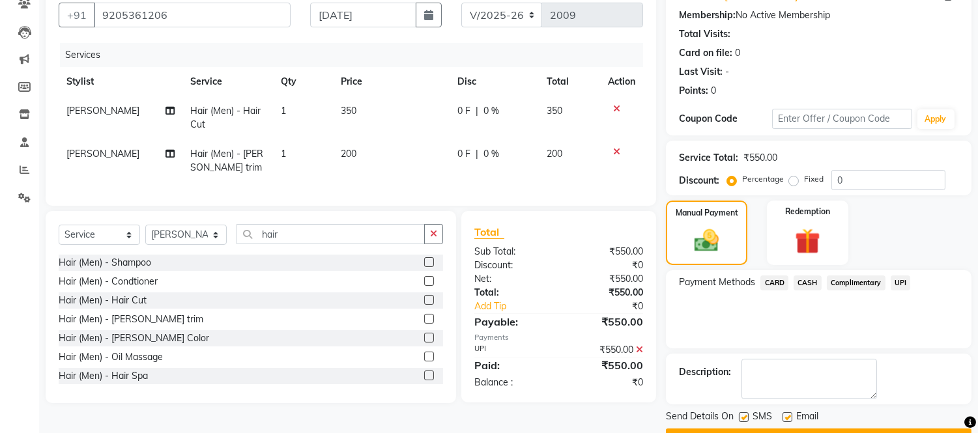
scroll to position [152, 0]
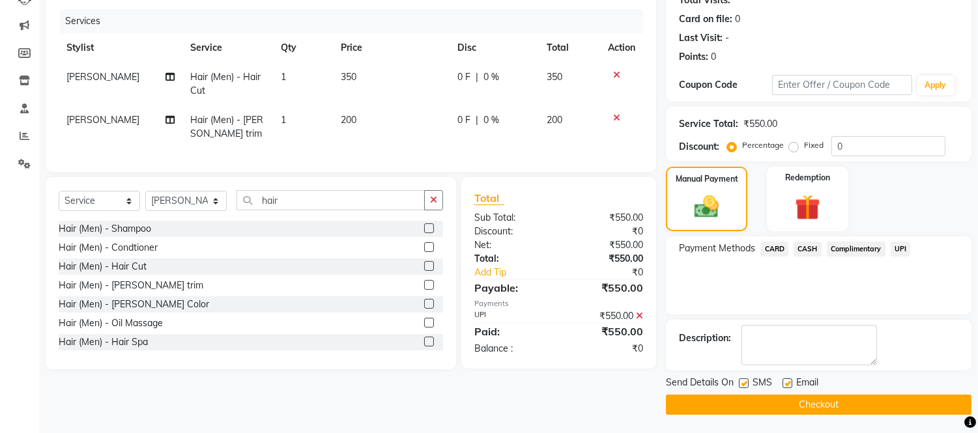
click at [899, 399] on button "Checkout" at bounding box center [819, 405] width 306 height 20
